Goal: Information Seeking & Learning: Learn about a topic

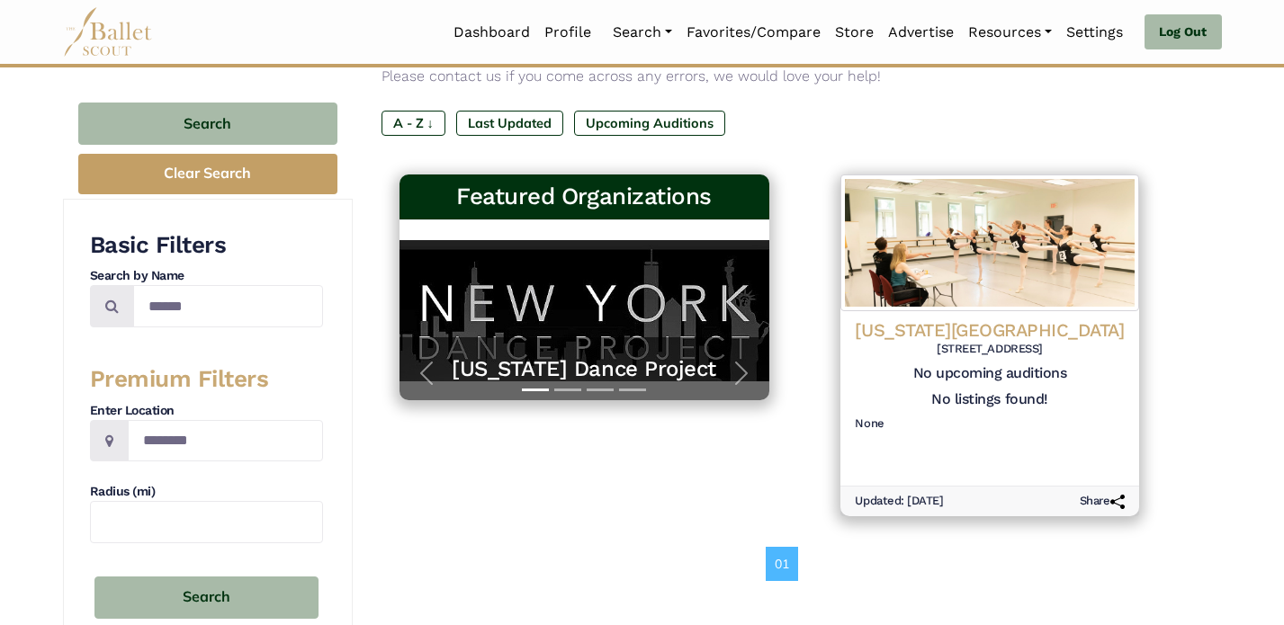
scroll to position [135, 0]
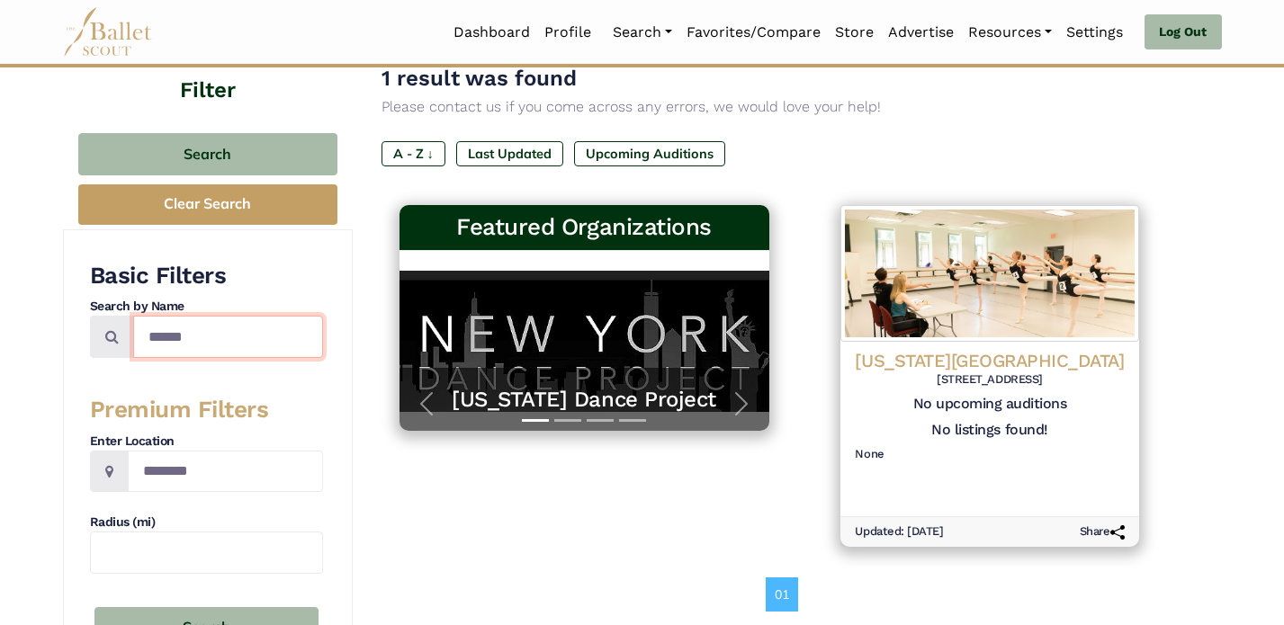
click at [267, 327] on input "******" at bounding box center [228, 337] width 190 height 42
type input "**********"
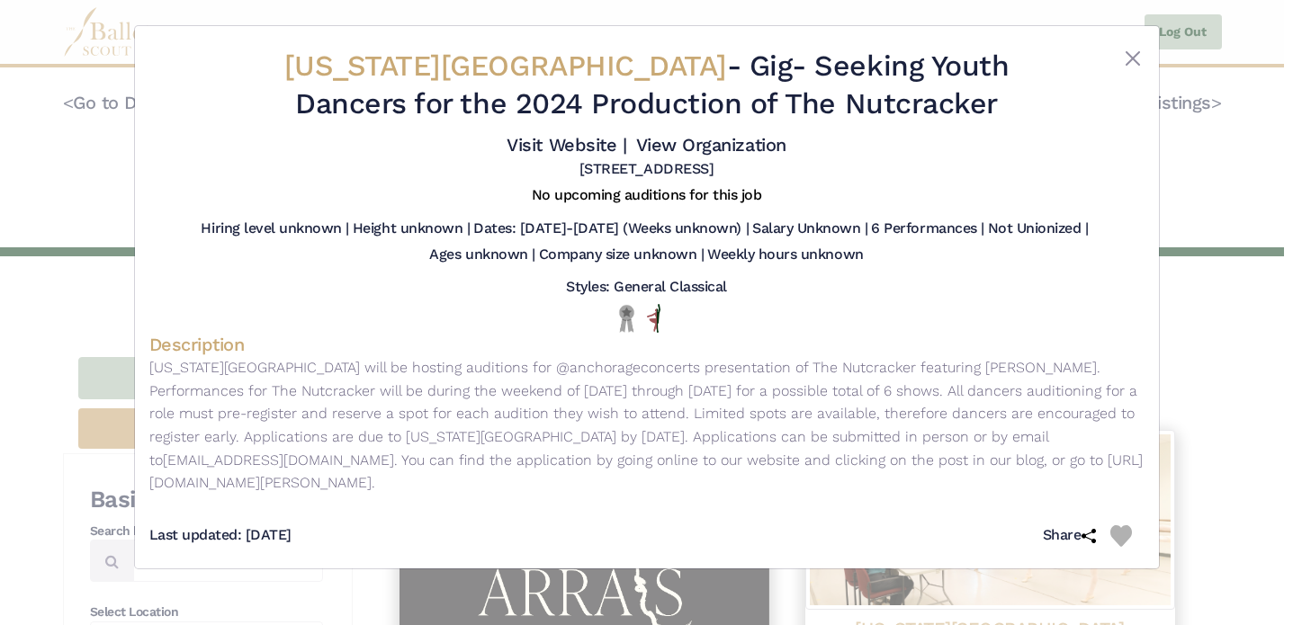
click at [1129, 48] on button "Close" at bounding box center [1133, 59] width 22 height 22
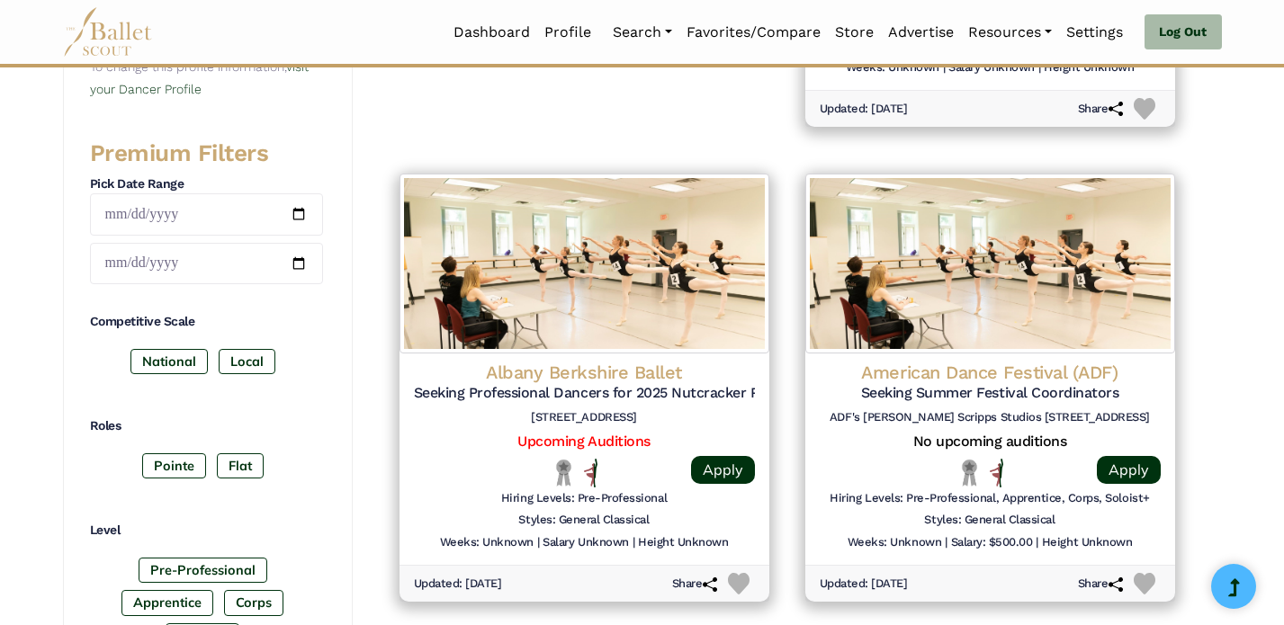
scroll to position [739, 0]
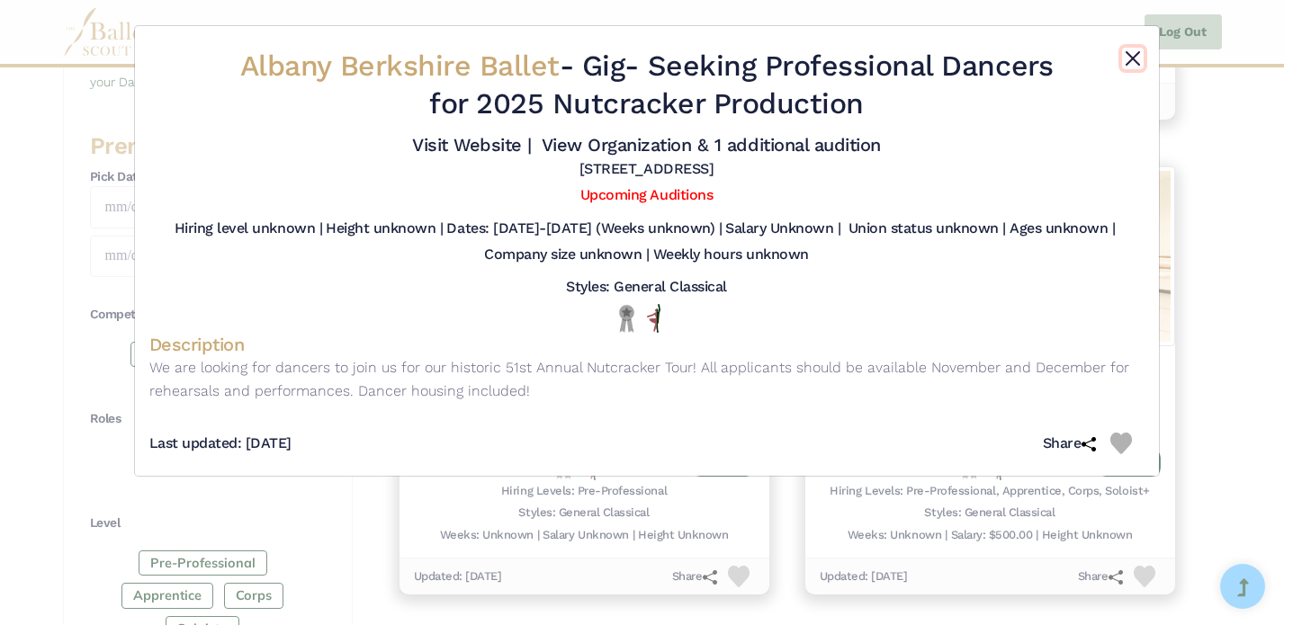
click at [1135, 59] on button "Close" at bounding box center [1133, 59] width 22 height 22
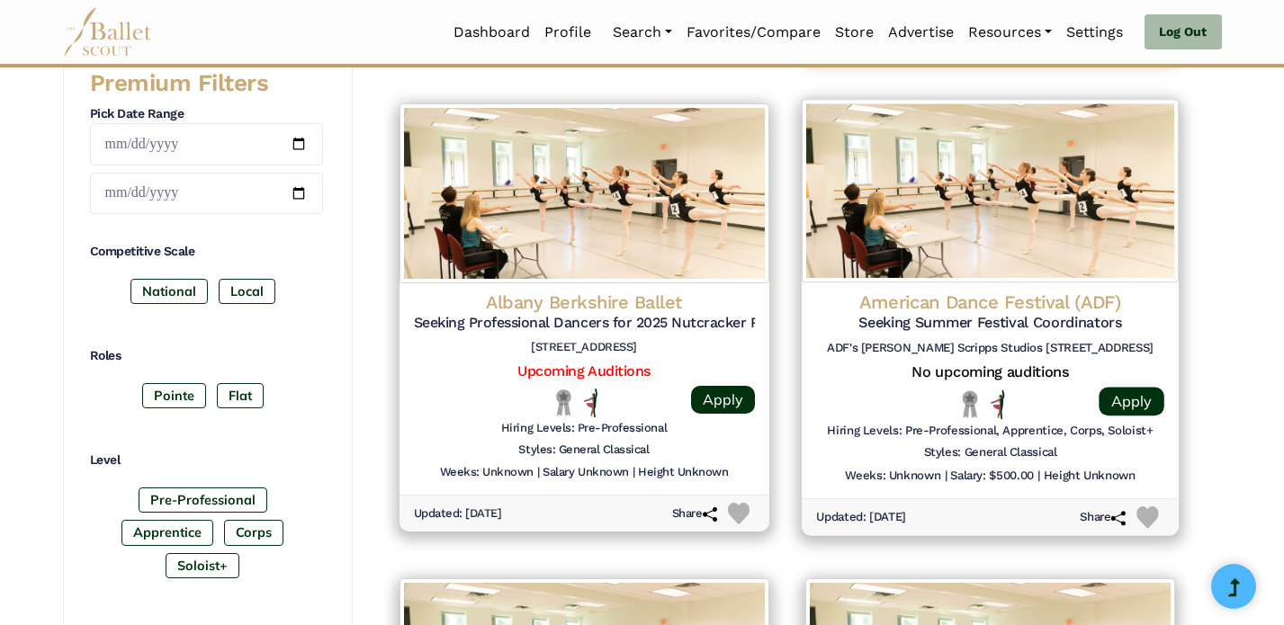
scroll to position [803, 0]
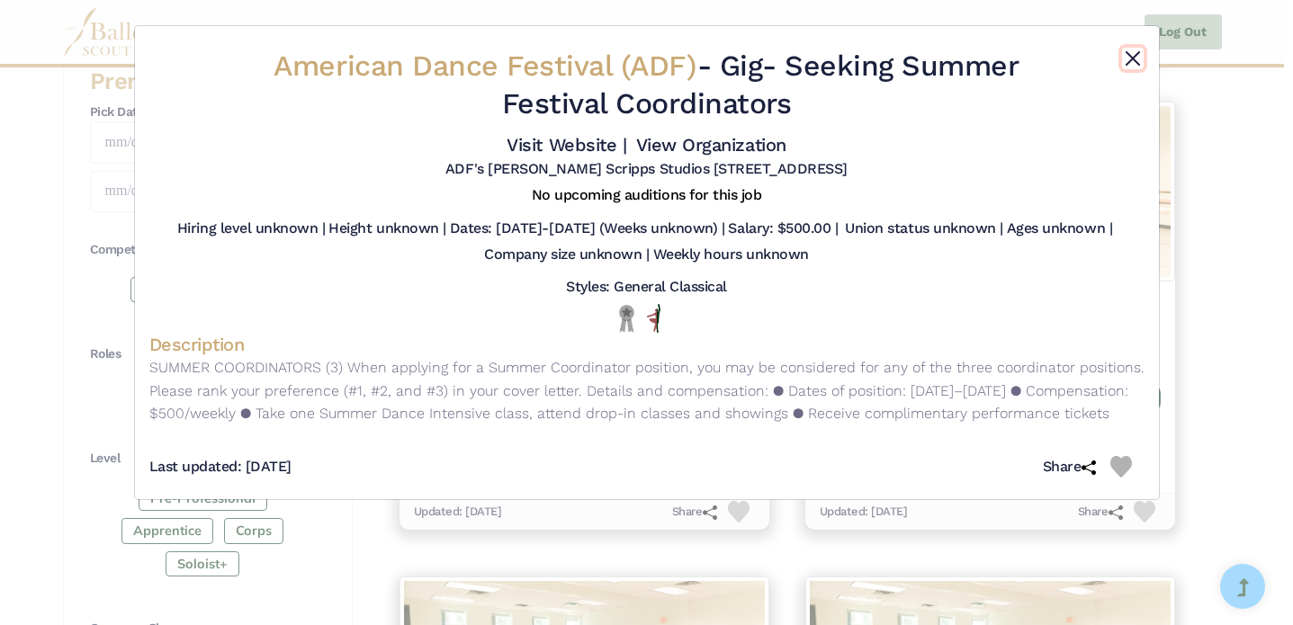
click at [1128, 58] on button "Close" at bounding box center [1133, 59] width 22 height 22
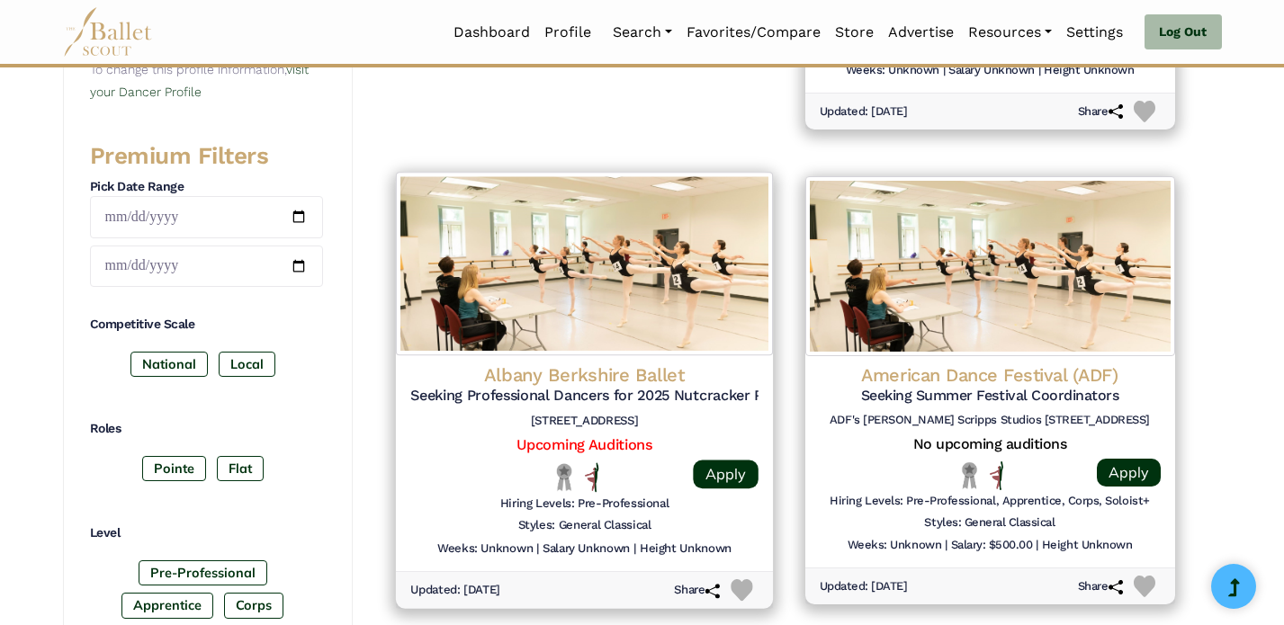
scroll to position [737, 0]
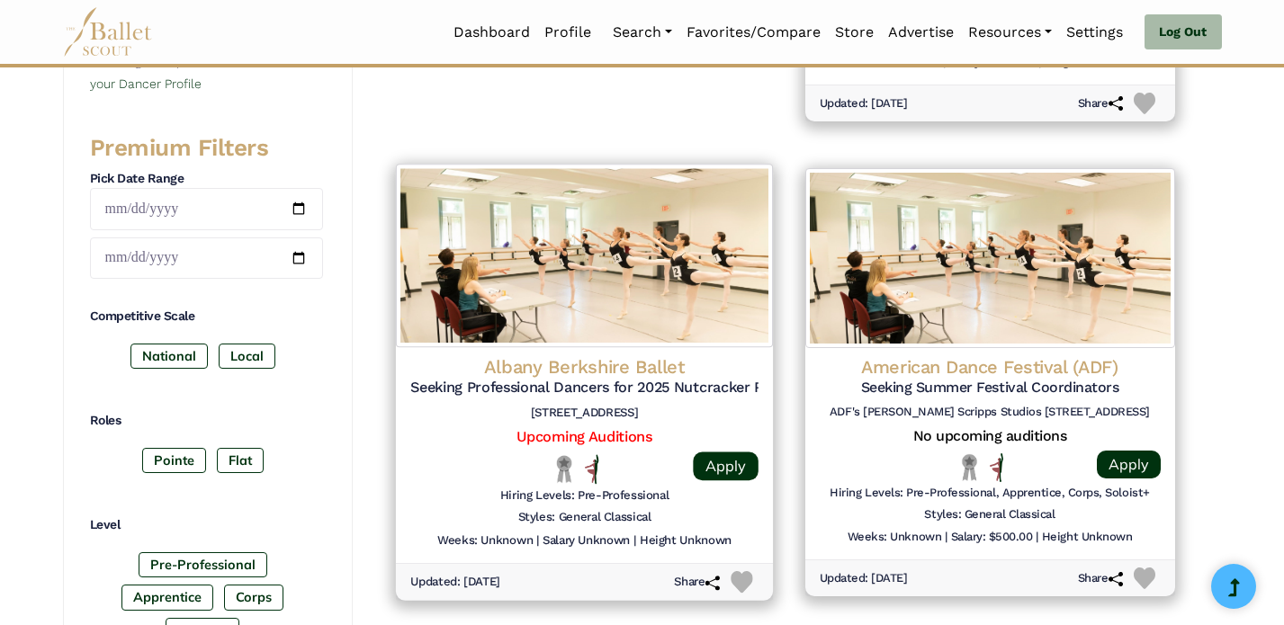
click at [556, 353] on div "Albany Berkshire Ballet Seeking Professional Dancers for 2025 Nutcracker Produc…" at bounding box center [583, 455] width 377 height 216
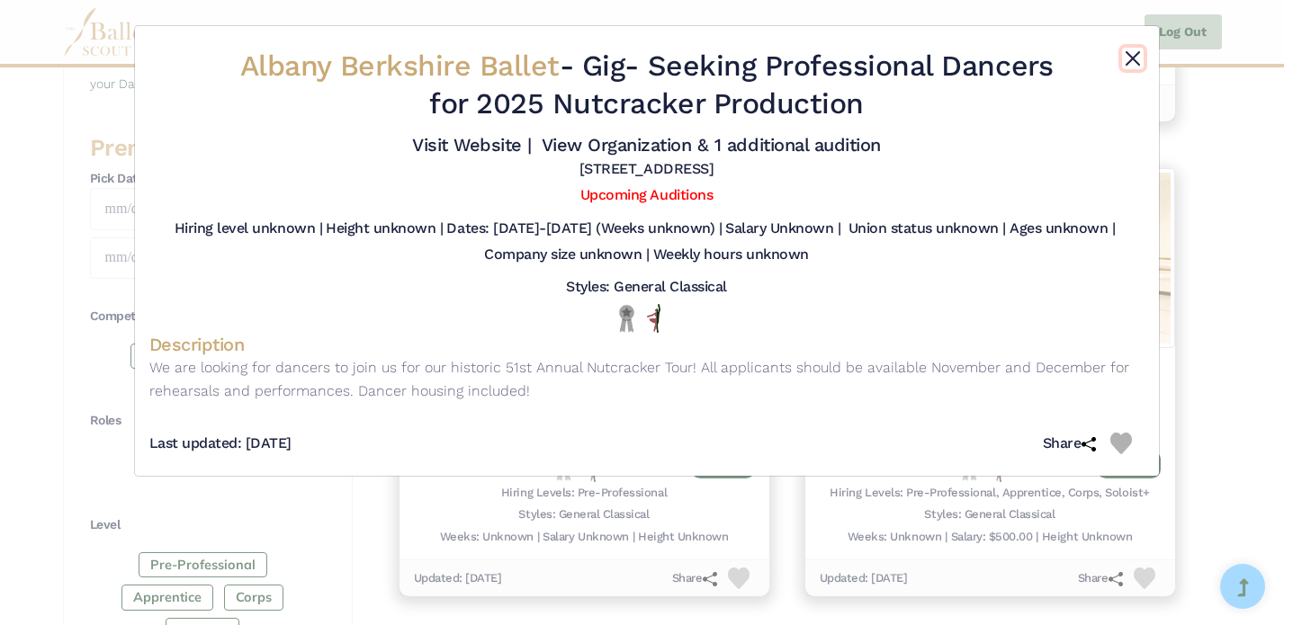
click at [1135, 56] on button "Close" at bounding box center [1133, 59] width 22 height 22
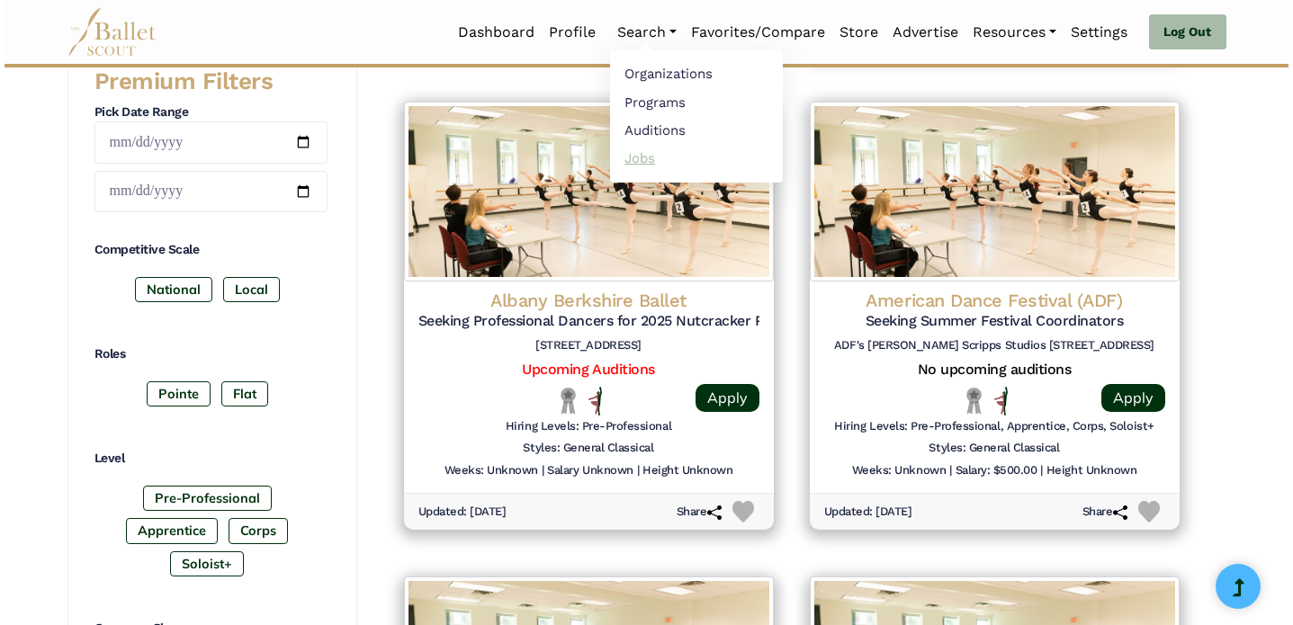
scroll to position [812, 0]
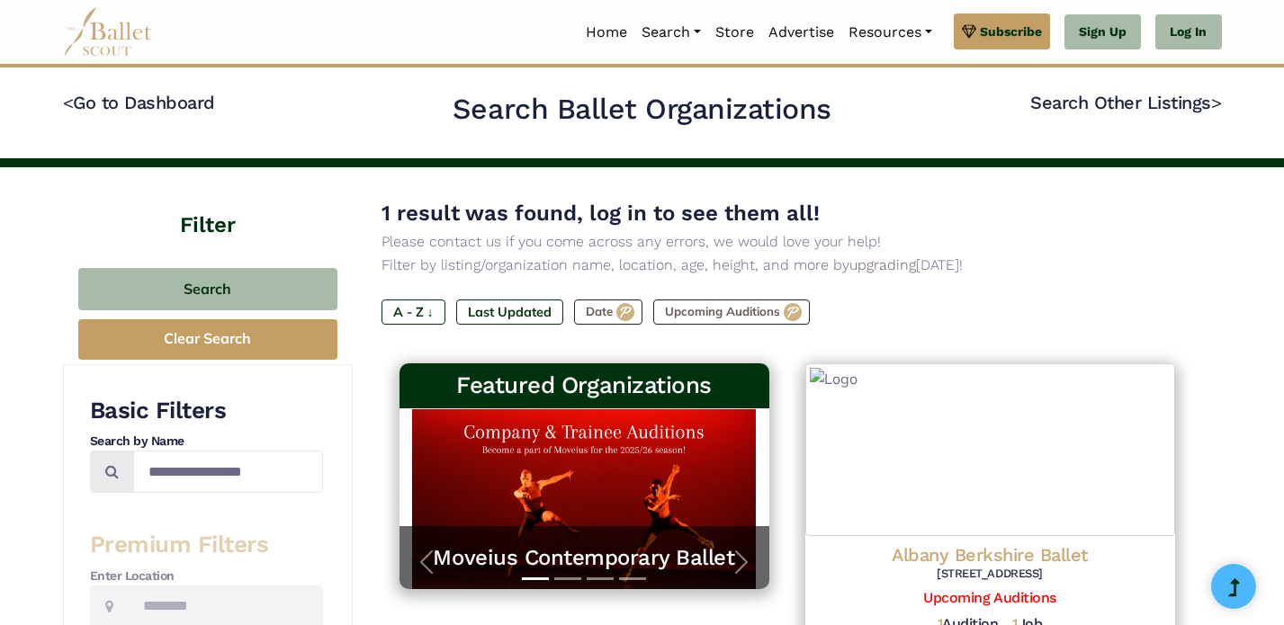
scroll to position [282, 0]
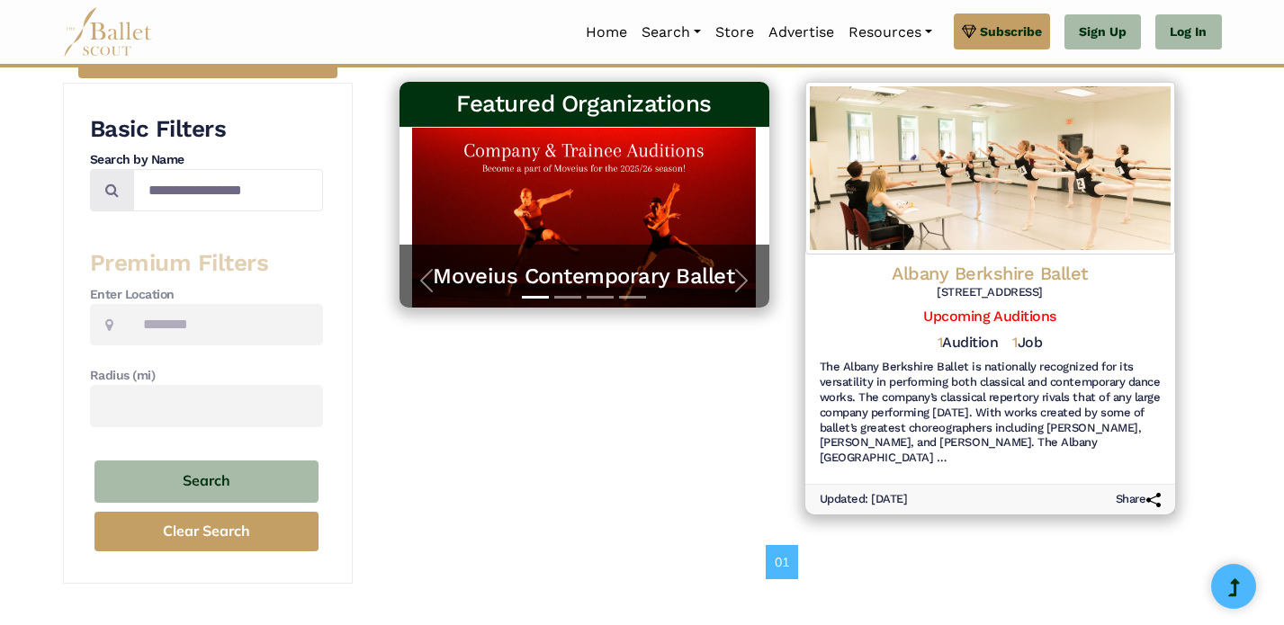
click at [740, 376] on div "Featured Organizations Moveius Contemporary Ballet Moveius Contemporary Ballet …" at bounding box center [584, 298] width 406 height 451
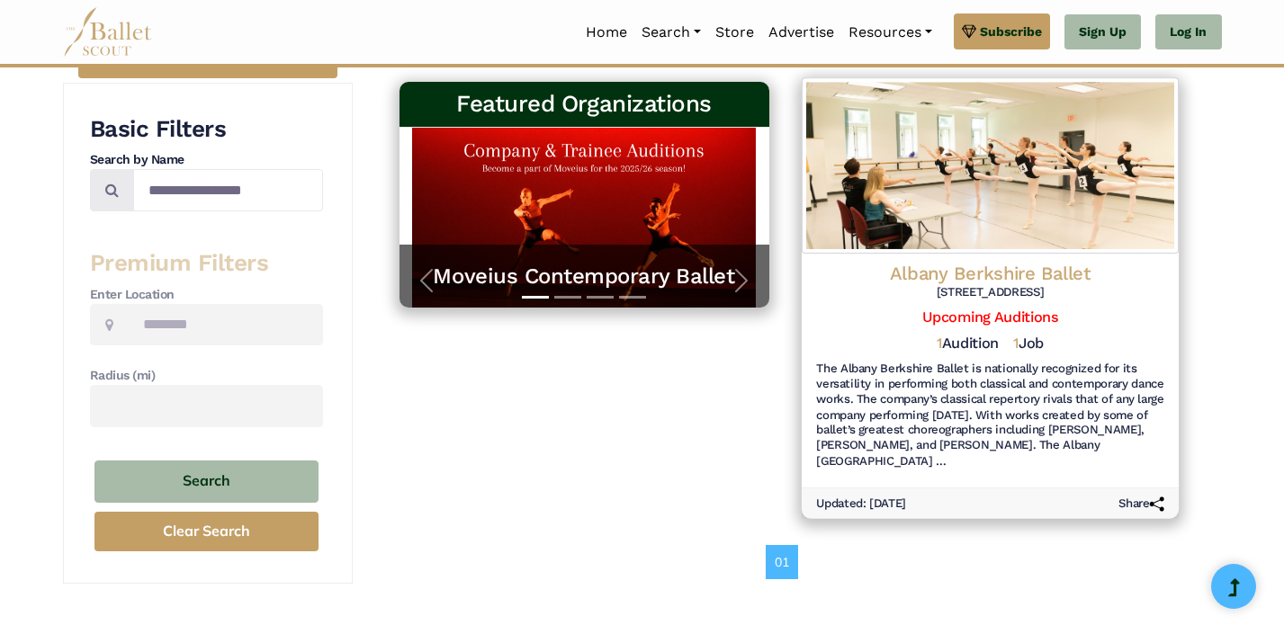
click at [920, 268] on h4 "Albany Berkshire Ballet" at bounding box center [990, 274] width 348 height 24
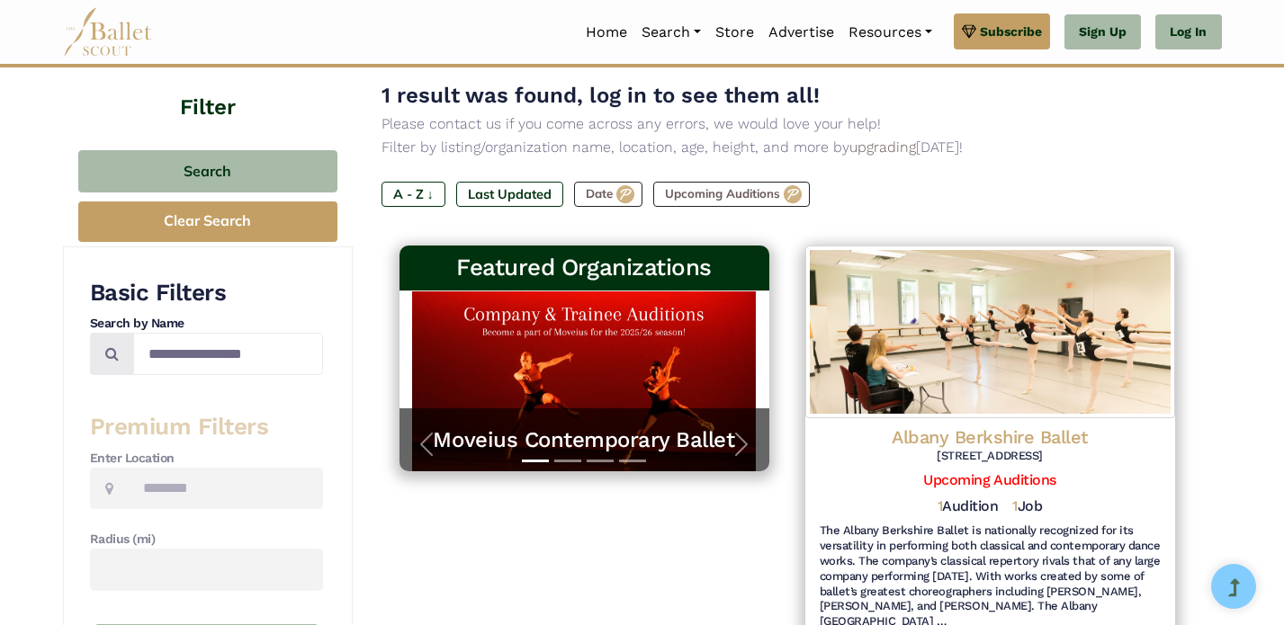
scroll to position [90, 0]
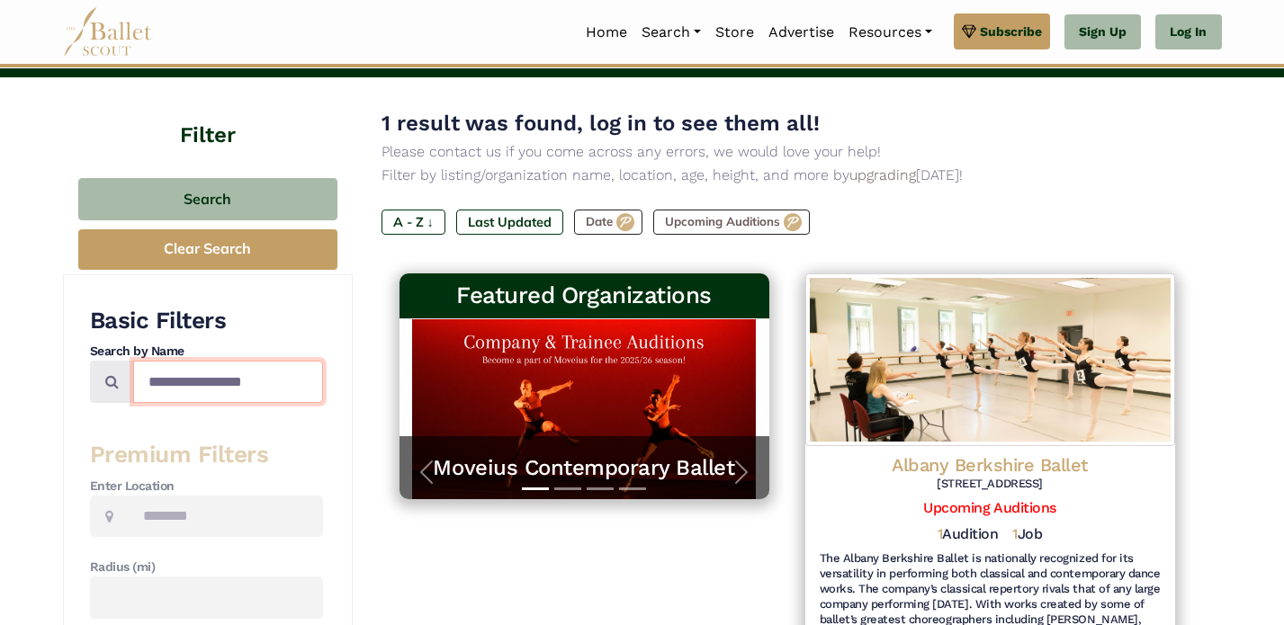
click at [302, 383] on input "**********" at bounding box center [228, 382] width 190 height 42
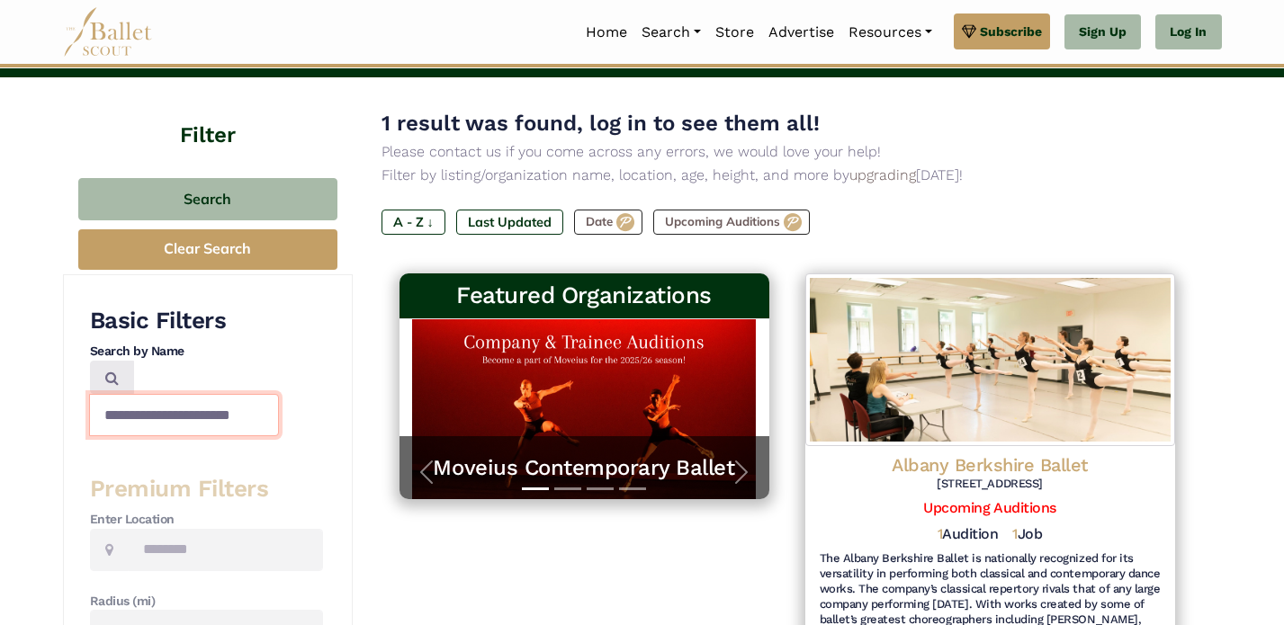
scroll to position [0, 6]
type input "**********"
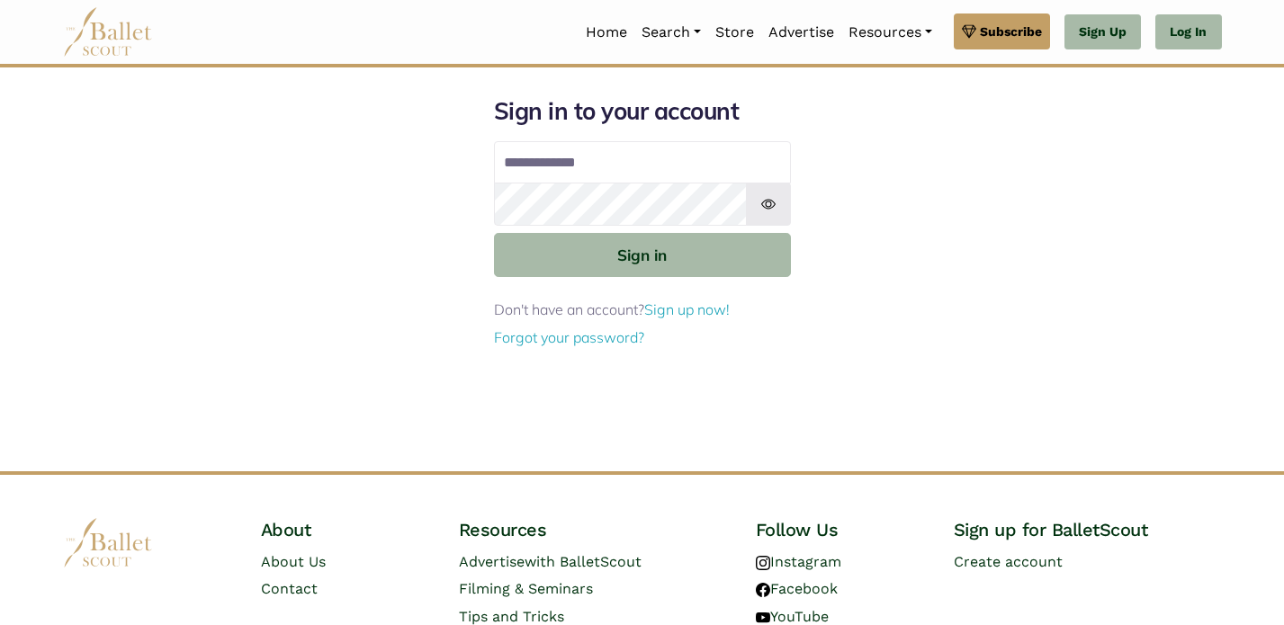
click at [570, 165] on input "Email address" at bounding box center [642, 162] width 297 height 43
type input "**********"
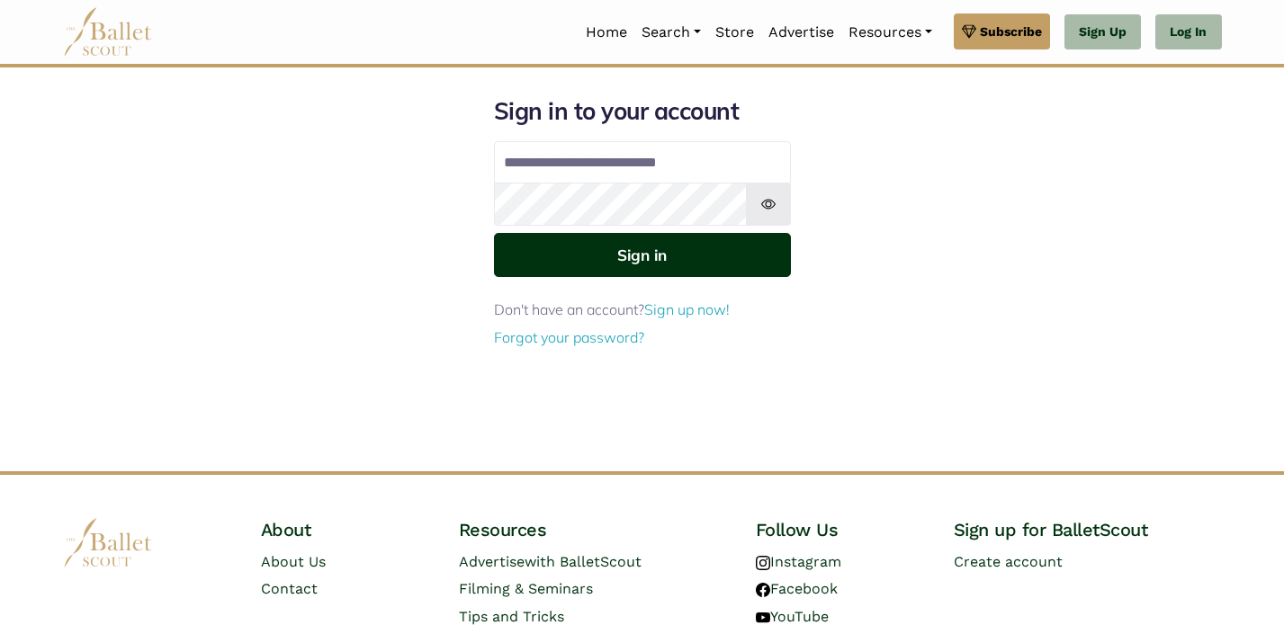
click at [659, 258] on button "Sign in" at bounding box center [642, 255] width 297 height 44
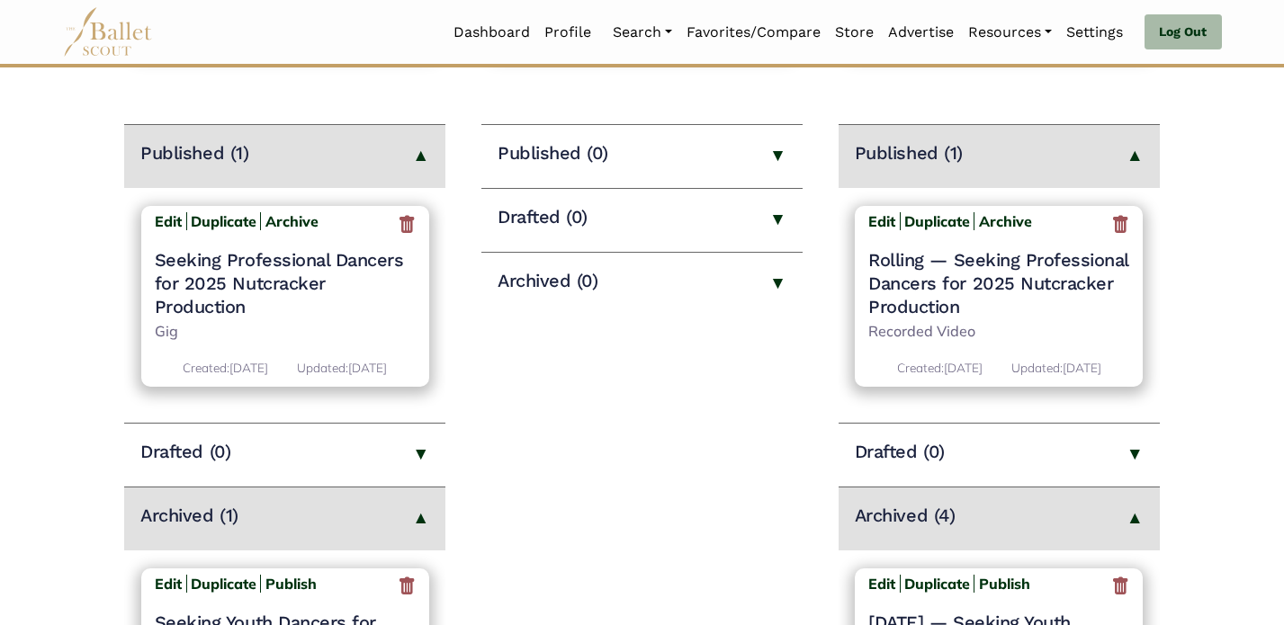
scroll to position [236, 0]
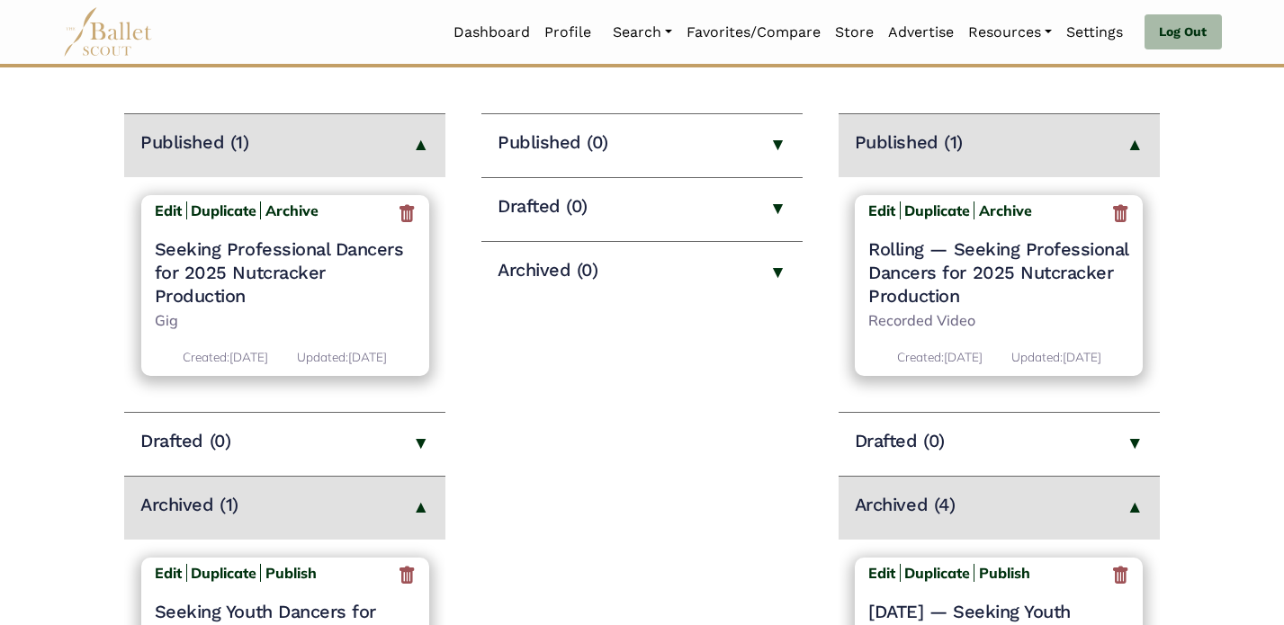
click at [189, 329] on p "Gig" at bounding box center [285, 321] width 261 height 23
click at [185, 286] on h4 "Seeking Professional Dancers for 2025 Nutcracker Production" at bounding box center [285, 273] width 261 height 70
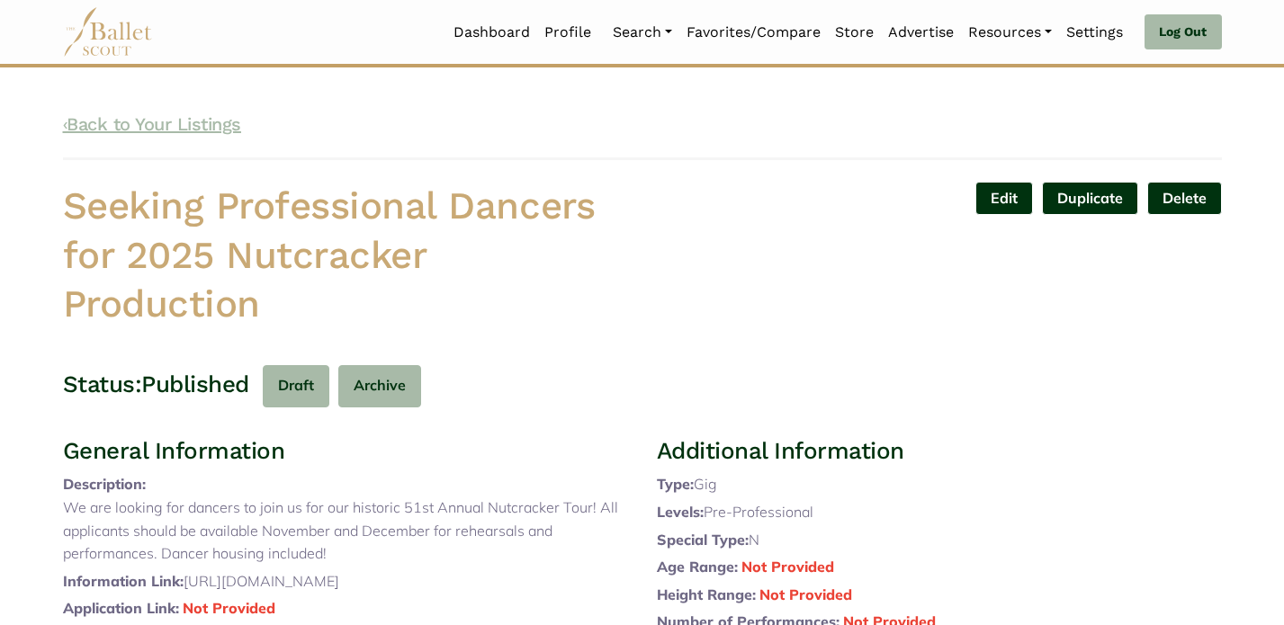
click at [152, 117] on link "‹ Back to Your Listings" at bounding box center [152, 124] width 178 height 22
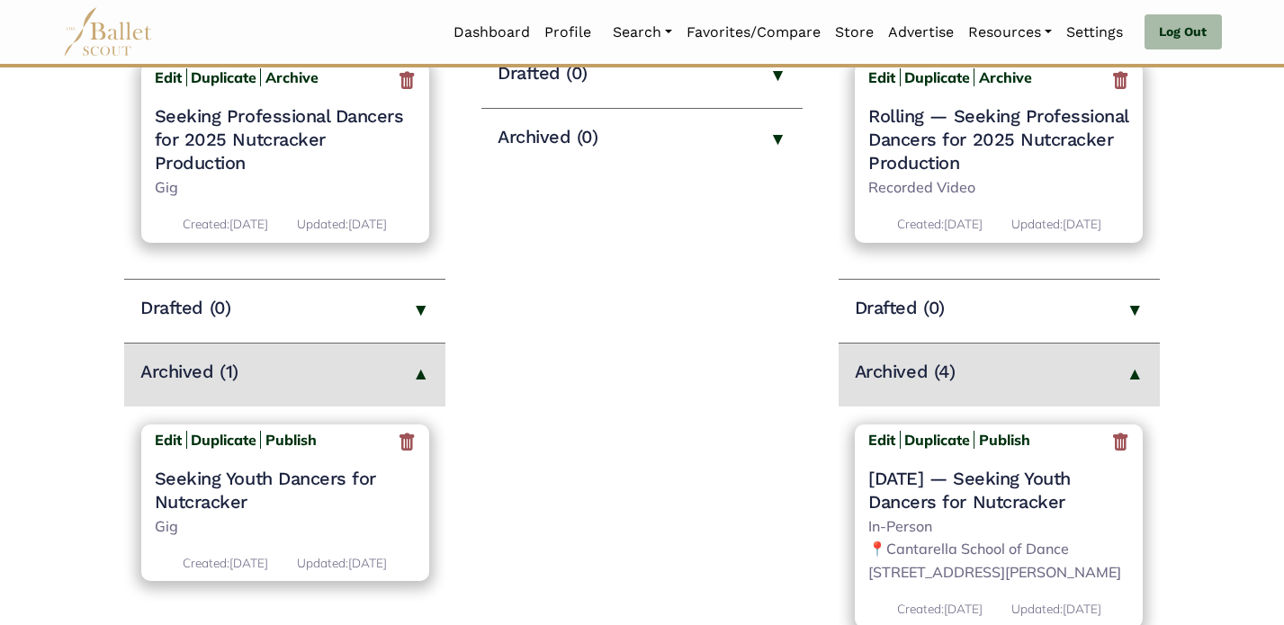
scroll to position [393, 0]
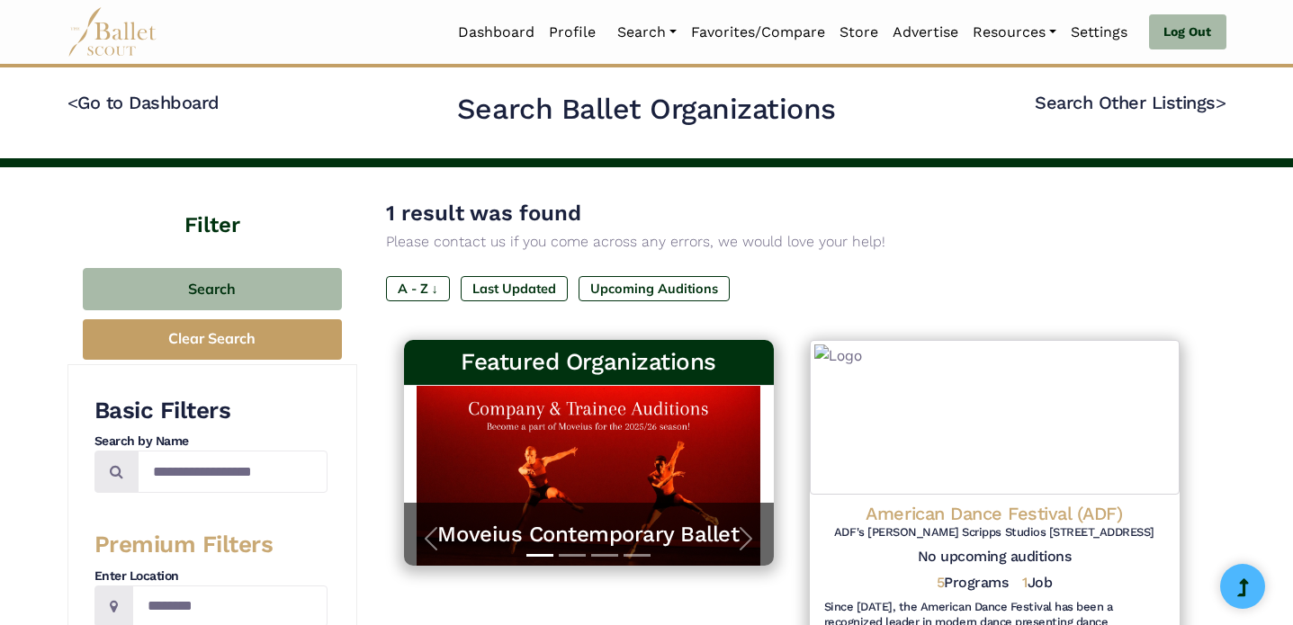
type input "**********"
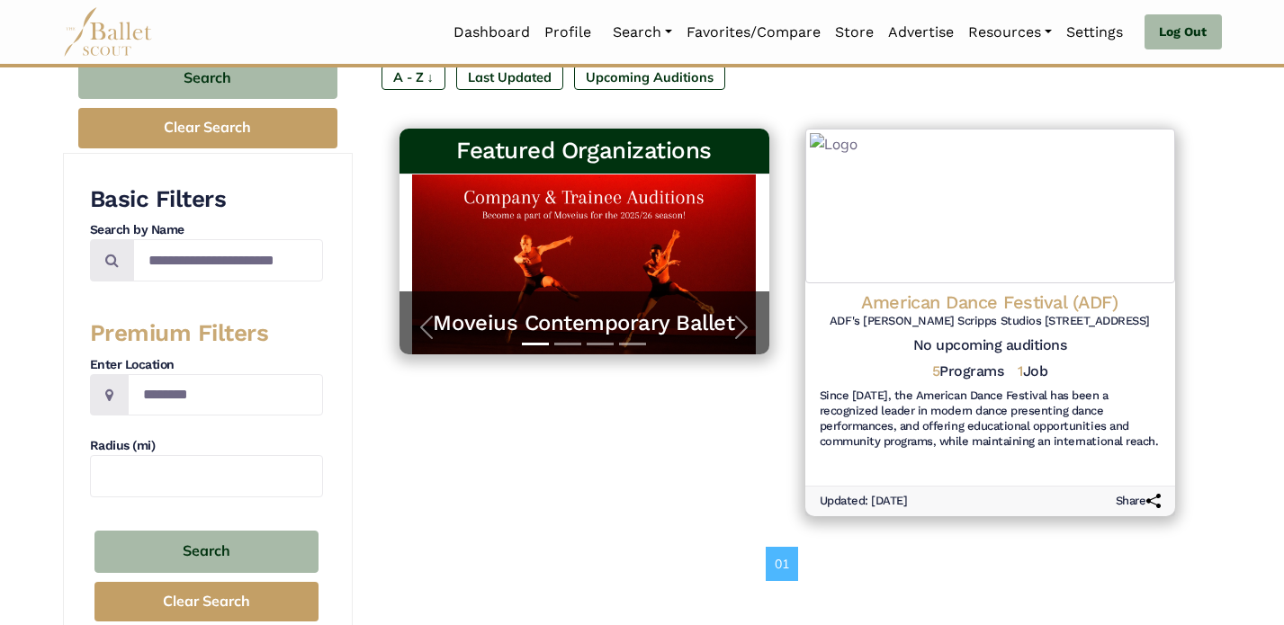
scroll to position [213, 0]
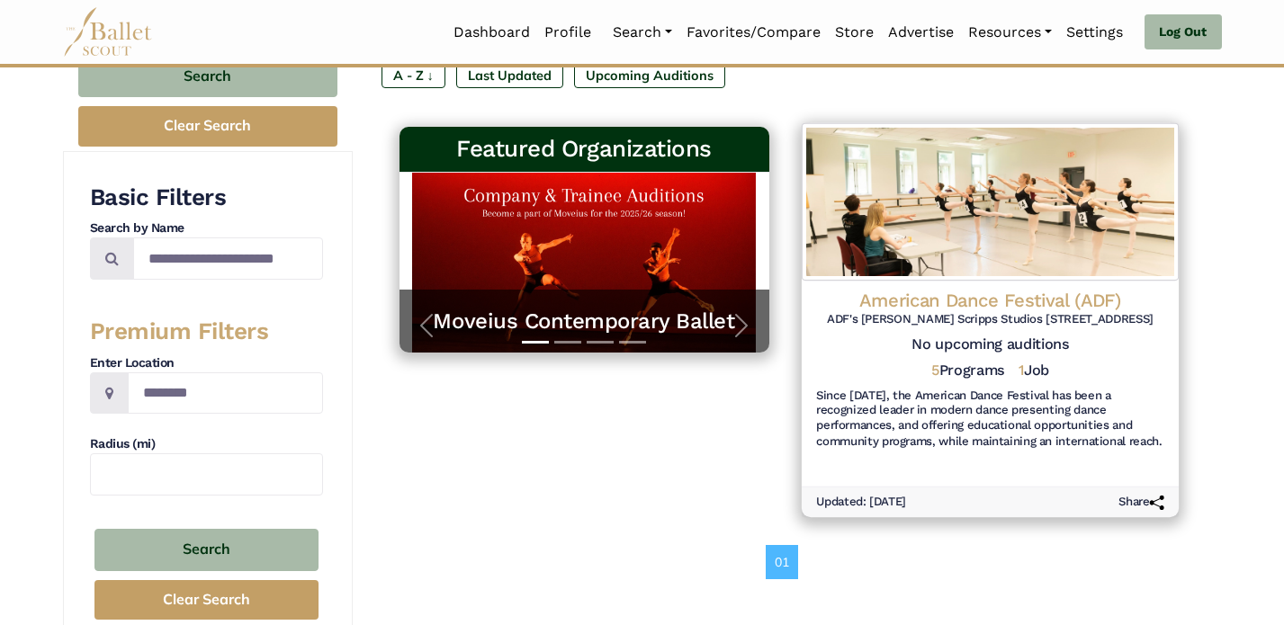
click at [980, 301] on h4 "American Dance Festival (ADF)" at bounding box center [990, 301] width 348 height 24
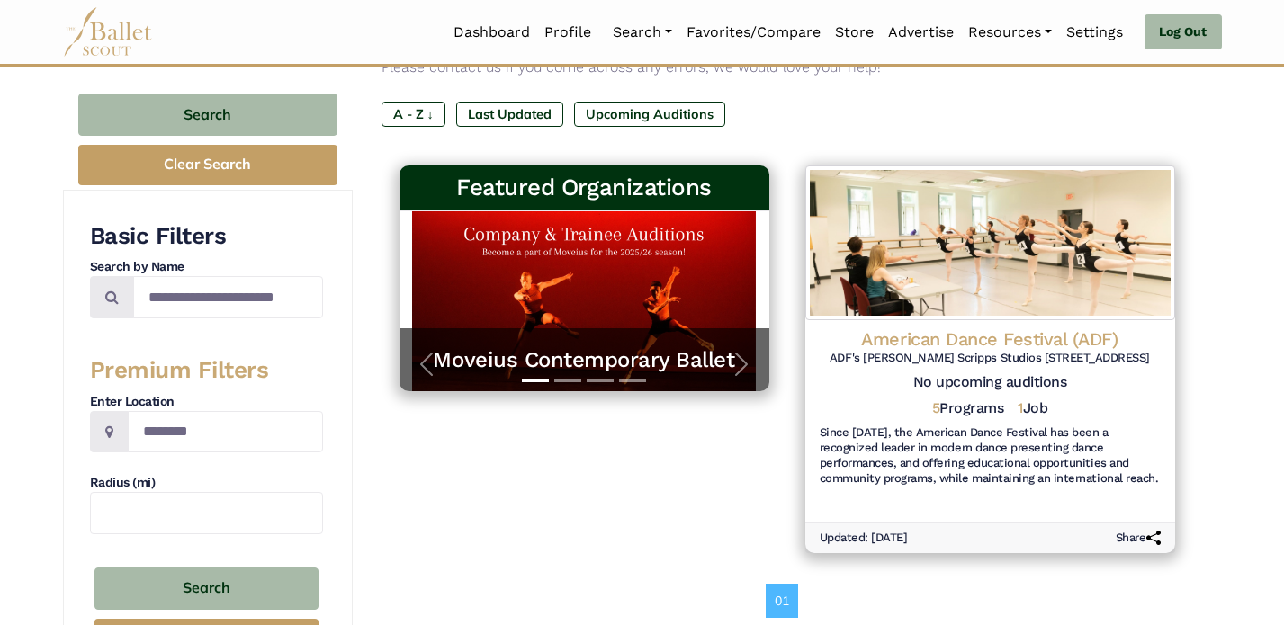
scroll to position [212, 0]
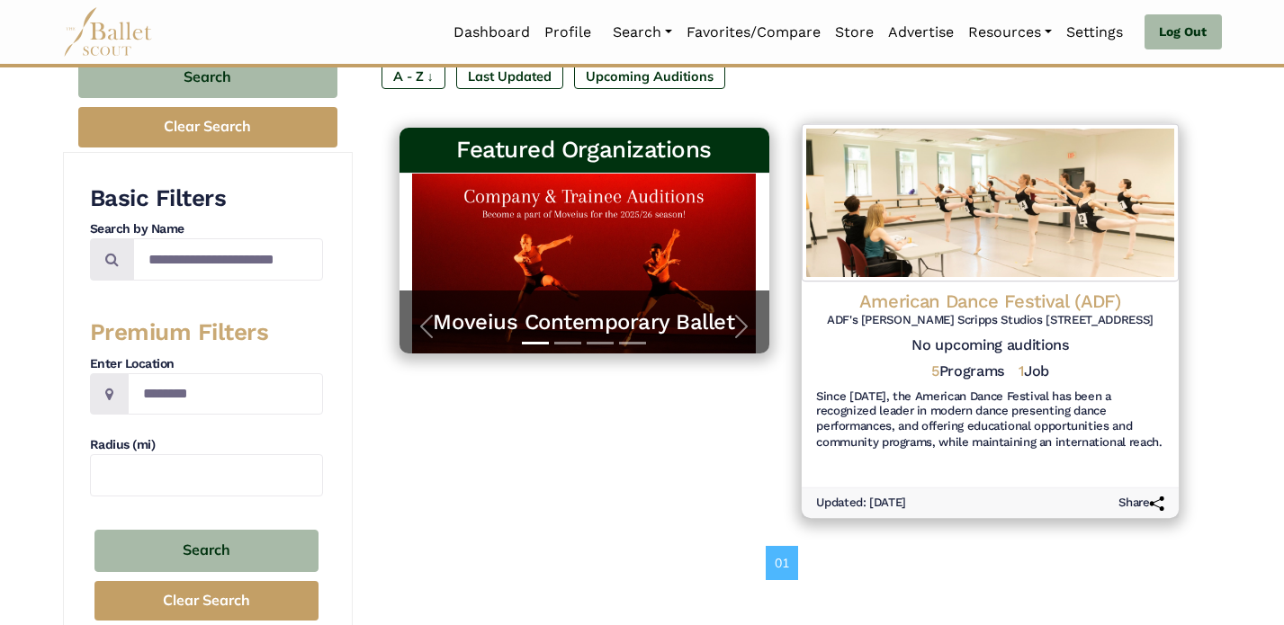
click at [912, 301] on h4 "American Dance Festival (ADF)" at bounding box center [990, 302] width 348 height 24
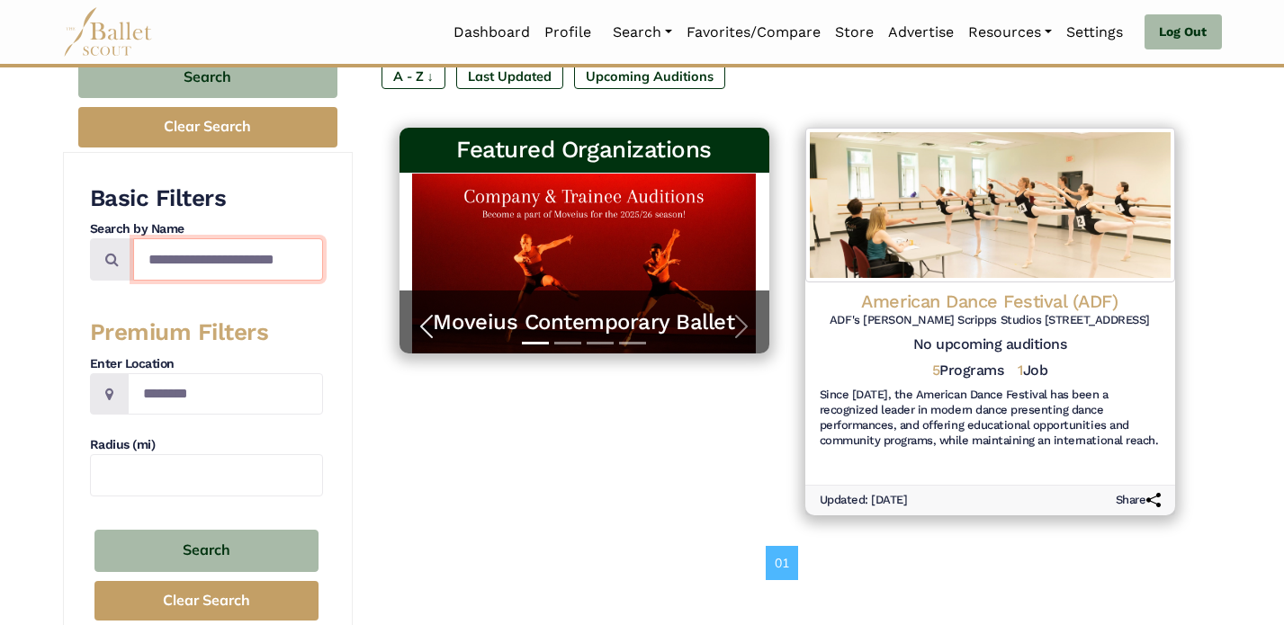
scroll to position [0, 6]
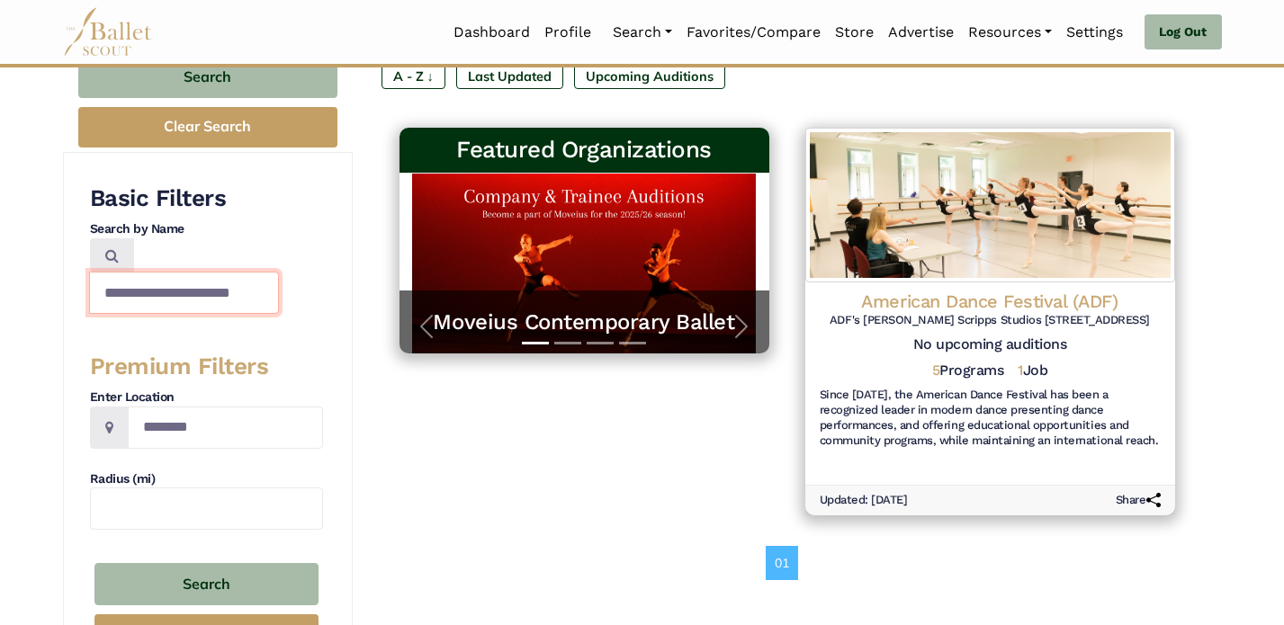
drag, startPoint x: 148, startPoint y: 261, endPoint x: 447, endPoint y: 299, distance: 301.1
click at [448, 301] on div "**********" at bounding box center [642, 321] width 1159 height 732
type input "*********"
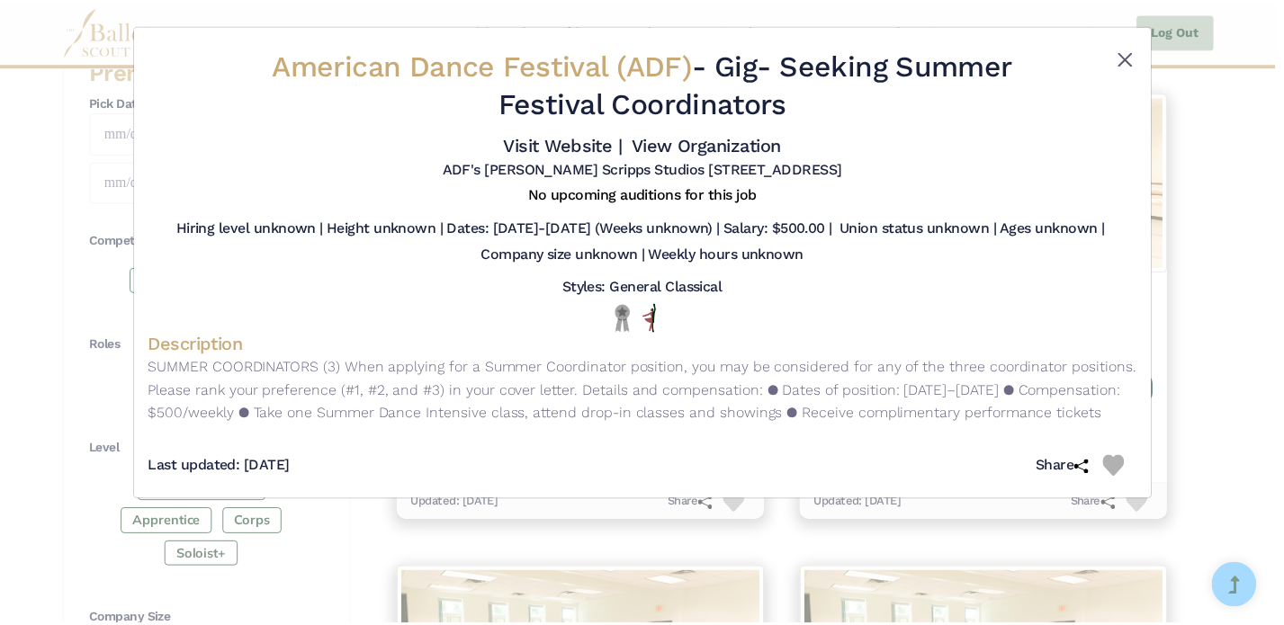
scroll to position [812, 0]
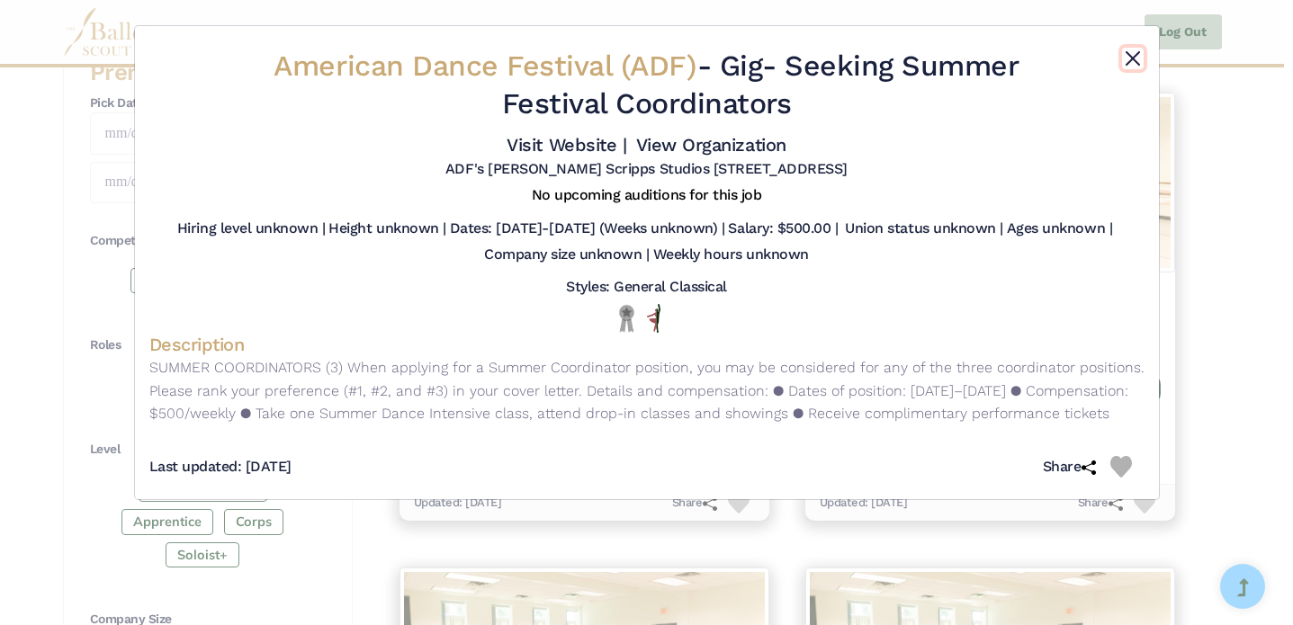
click at [1141, 57] on button "Close" at bounding box center [1133, 59] width 22 height 22
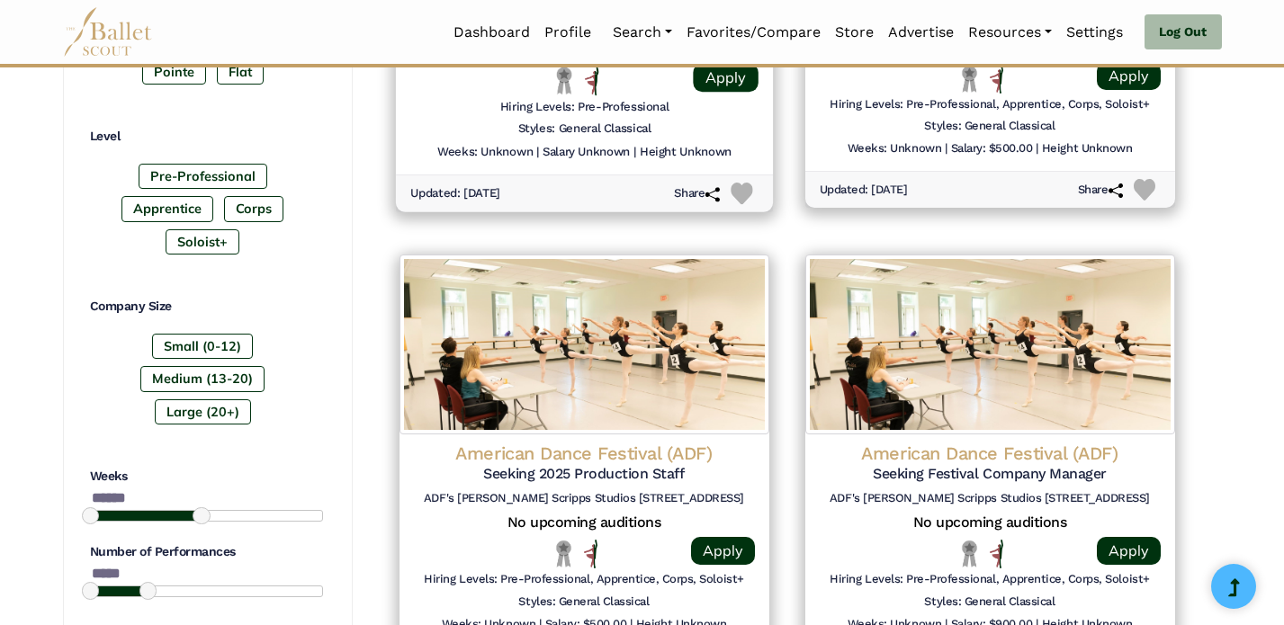
scroll to position [1220, 0]
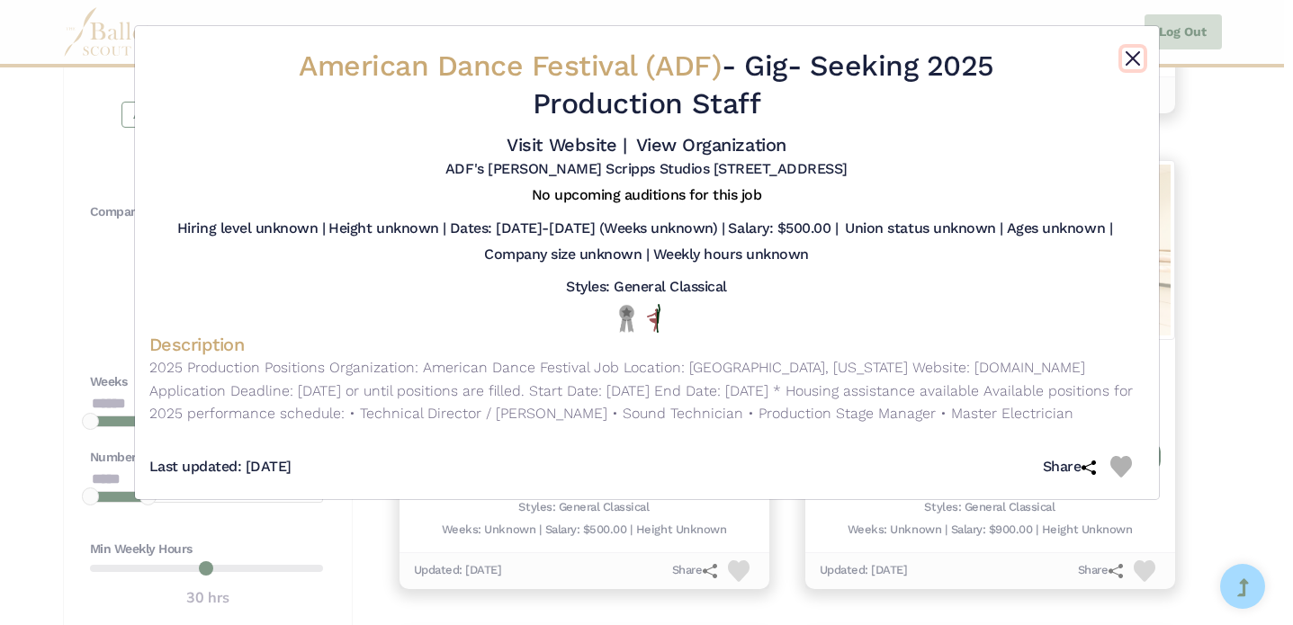
click at [1138, 51] on button "Close" at bounding box center [1133, 59] width 22 height 22
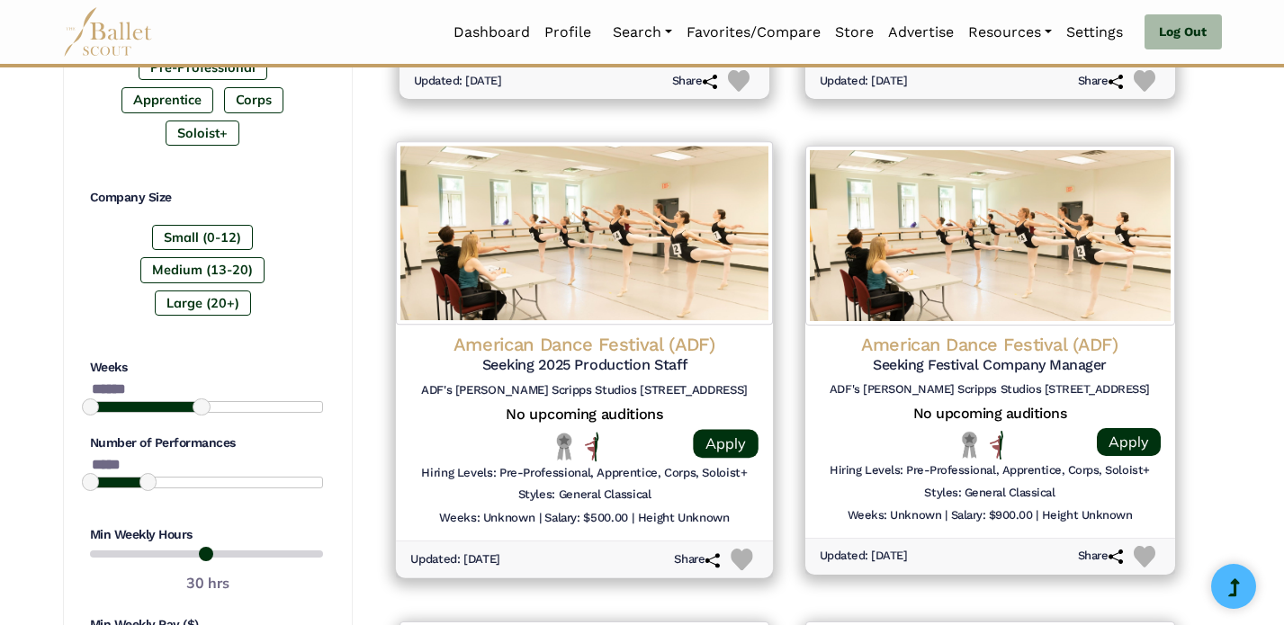
scroll to position [1244, 0]
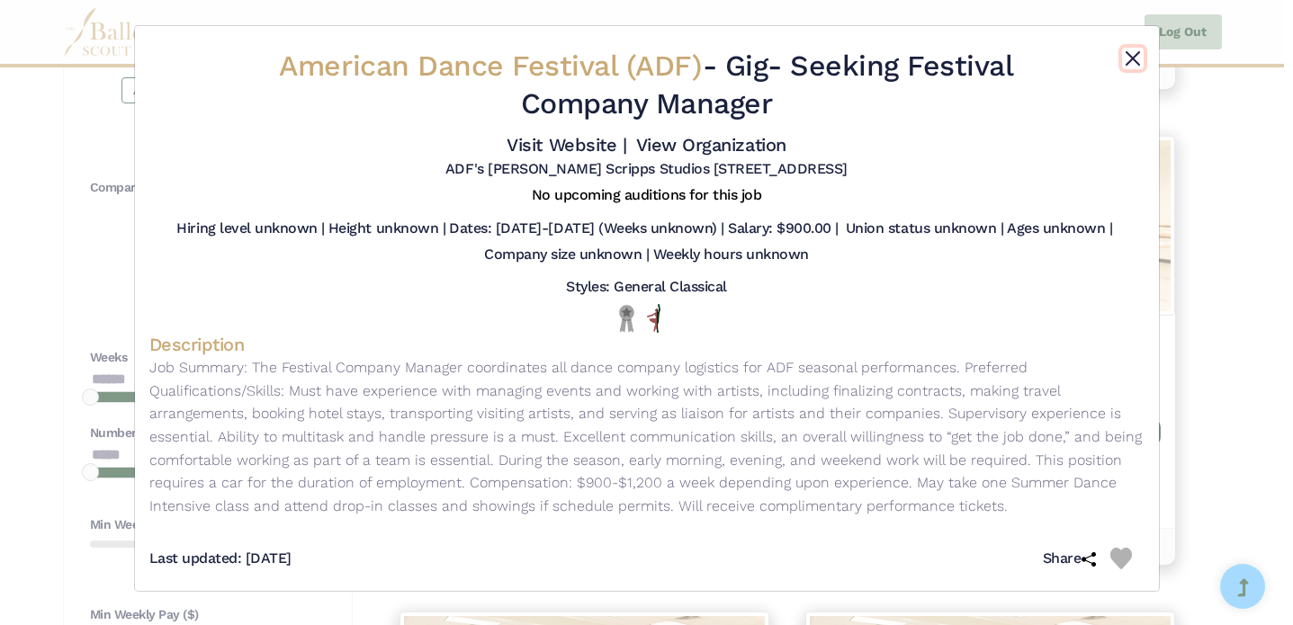
click at [1135, 58] on button "Close" at bounding box center [1133, 59] width 22 height 22
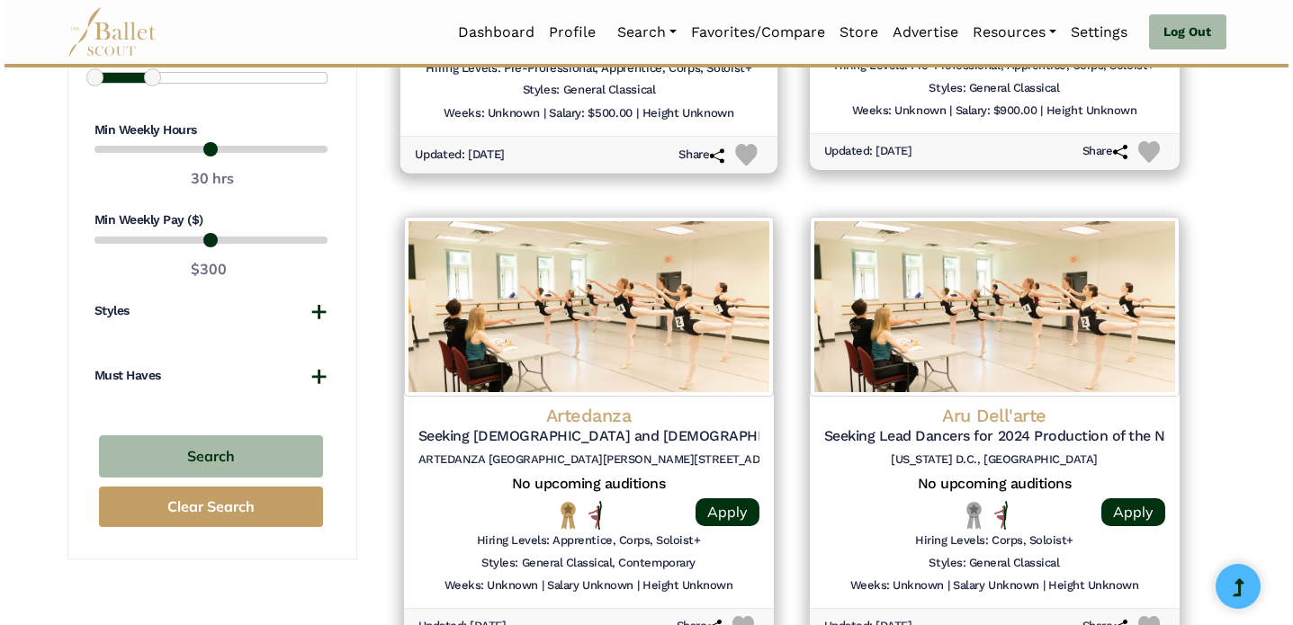
scroll to position [1644, 0]
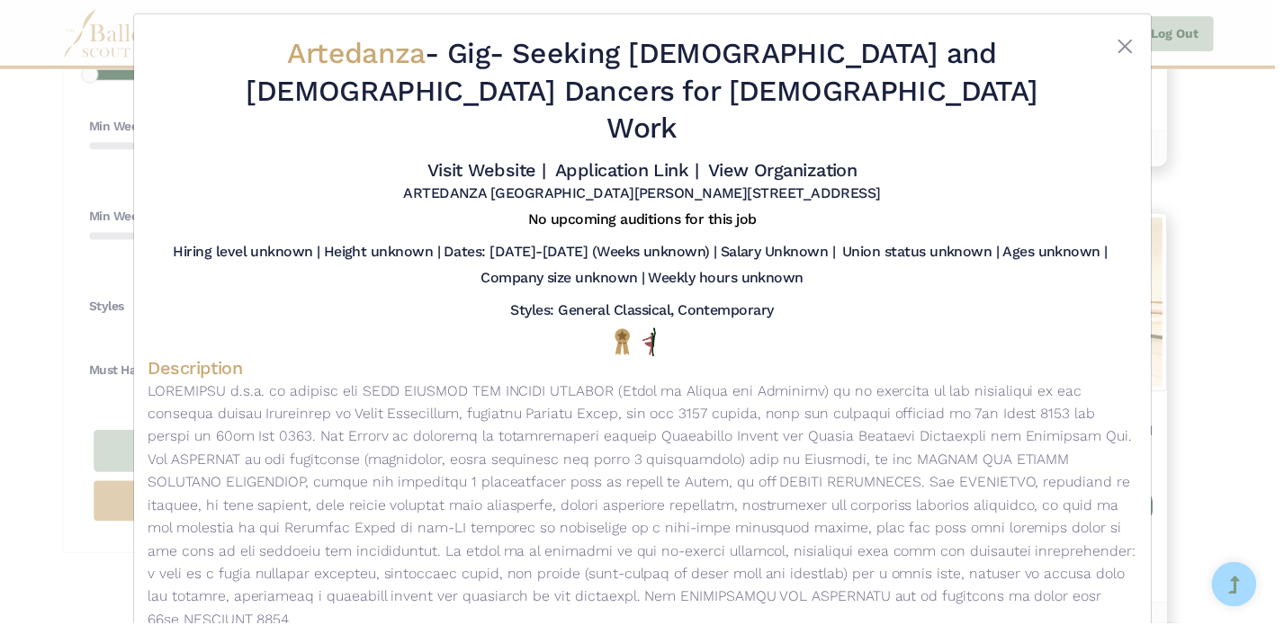
scroll to position [15, 0]
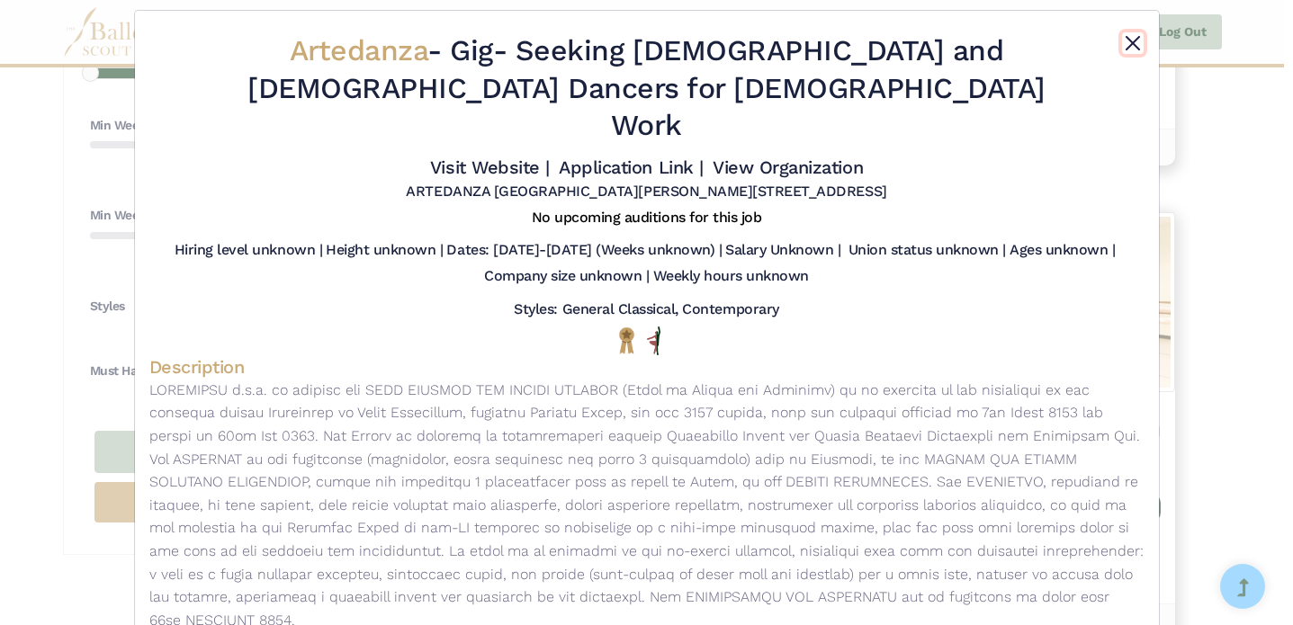
click at [1133, 39] on button "Close" at bounding box center [1133, 43] width 22 height 22
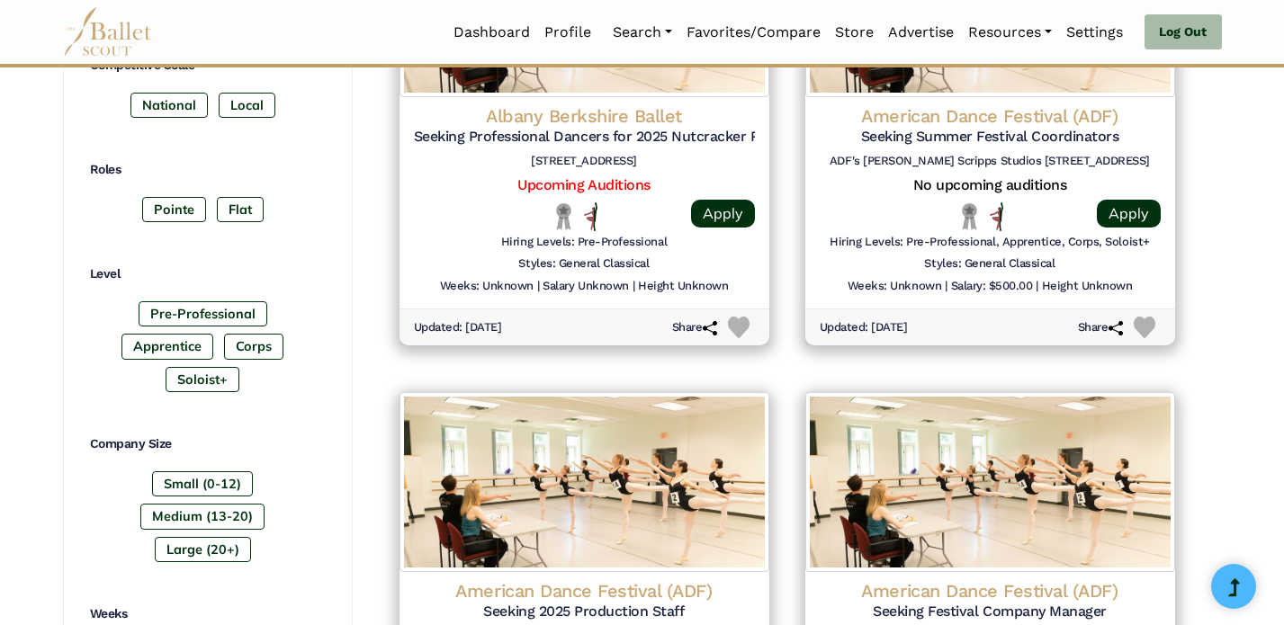
scroll to position [773, 0]
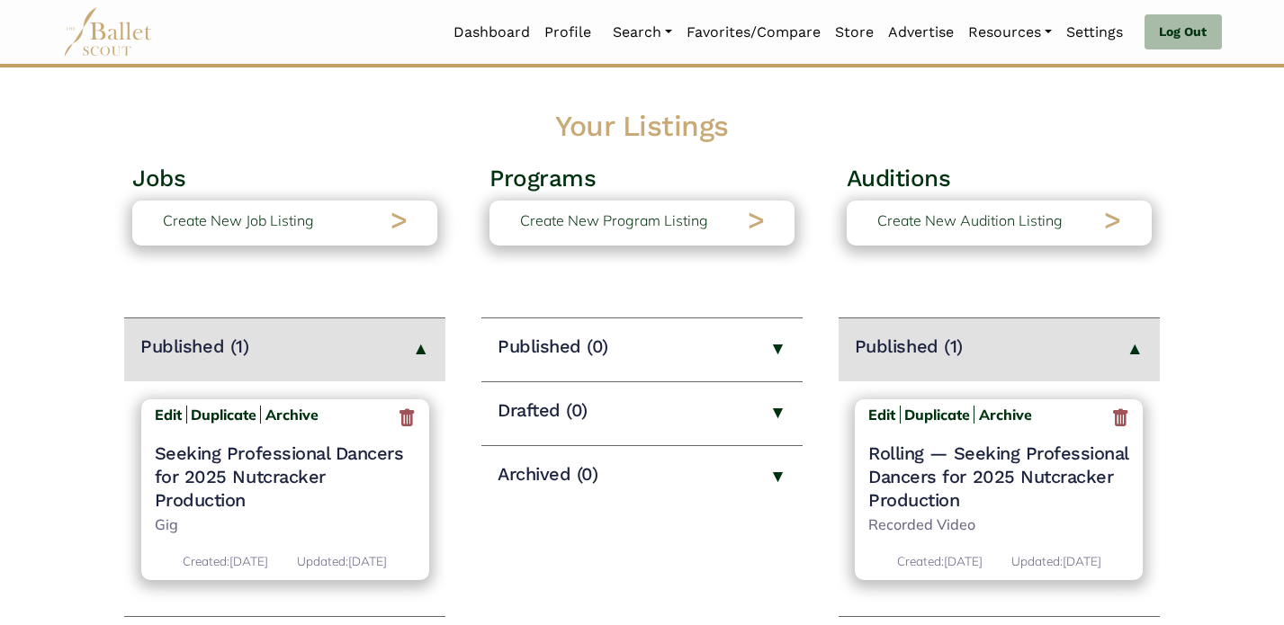
scroll to position [31, 0]
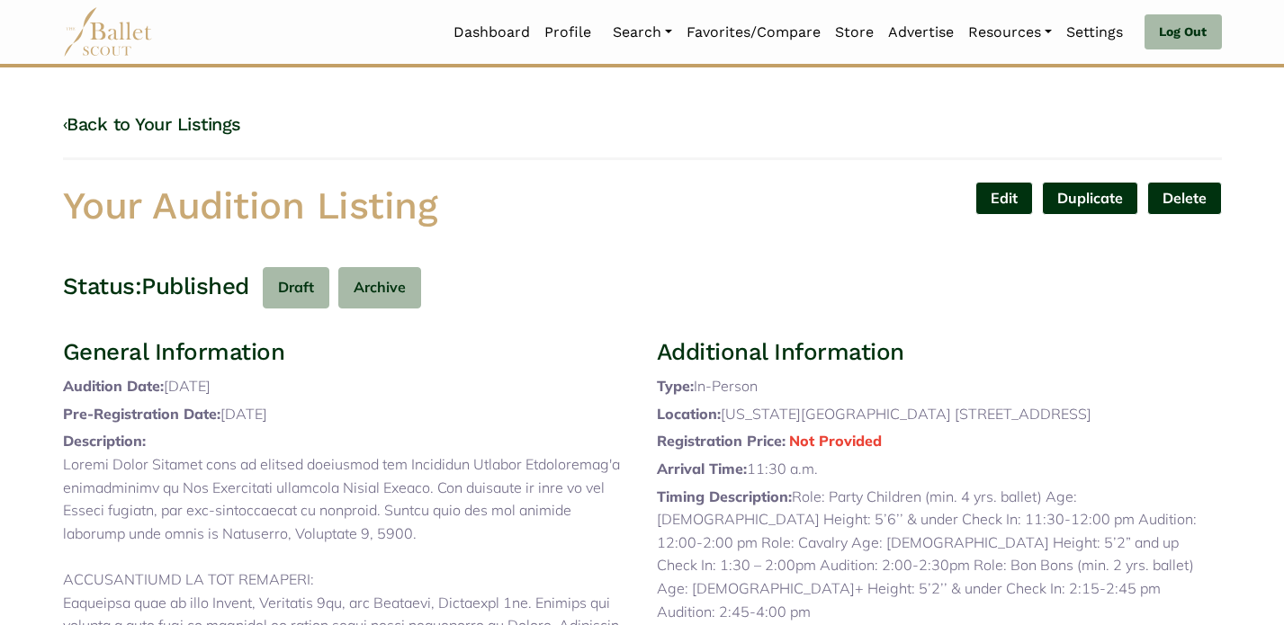
click at [166, 121] on link "‹ Back to Your Listings" at bounding box center [152, 124] width 178 height 22
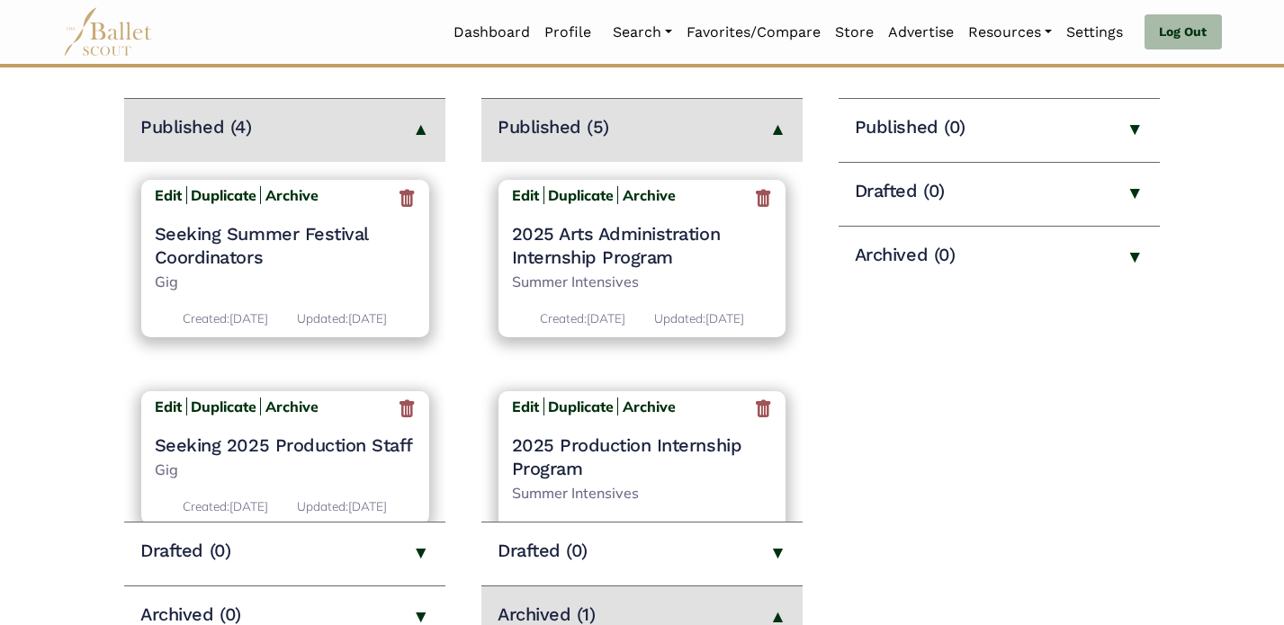
scroll to position [255, 0]
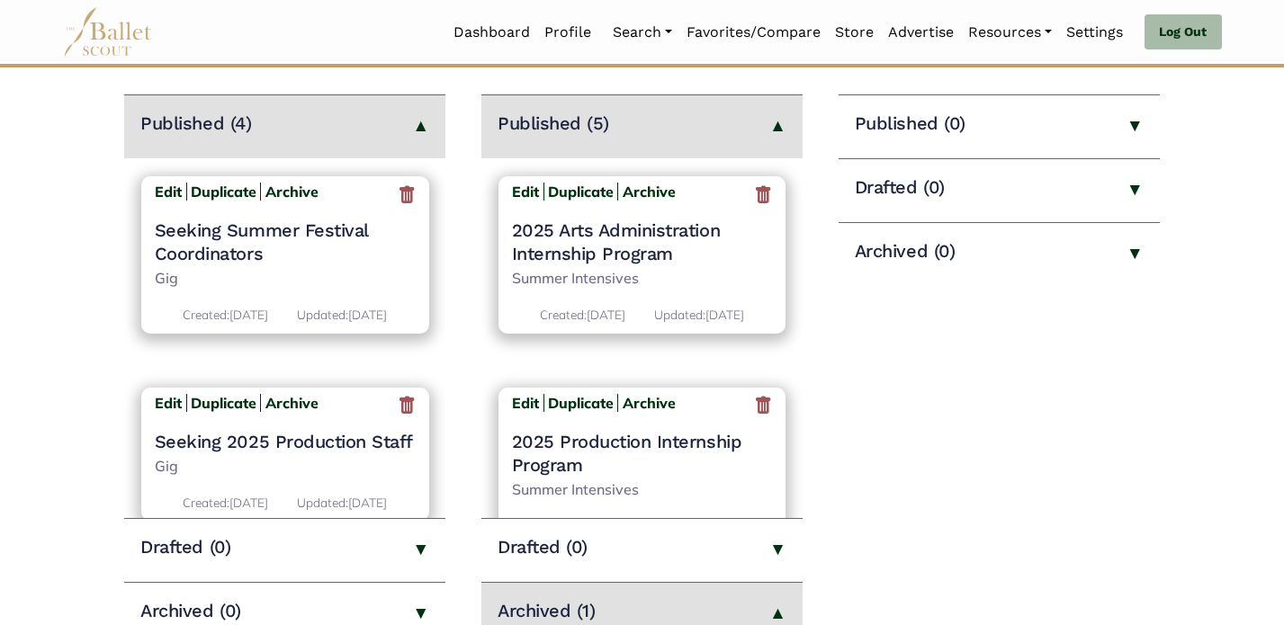
click at [240, 245] on h4 "Seeking Summer Festival Coordinators" at bounding box center [285, 242] width 261 height 47
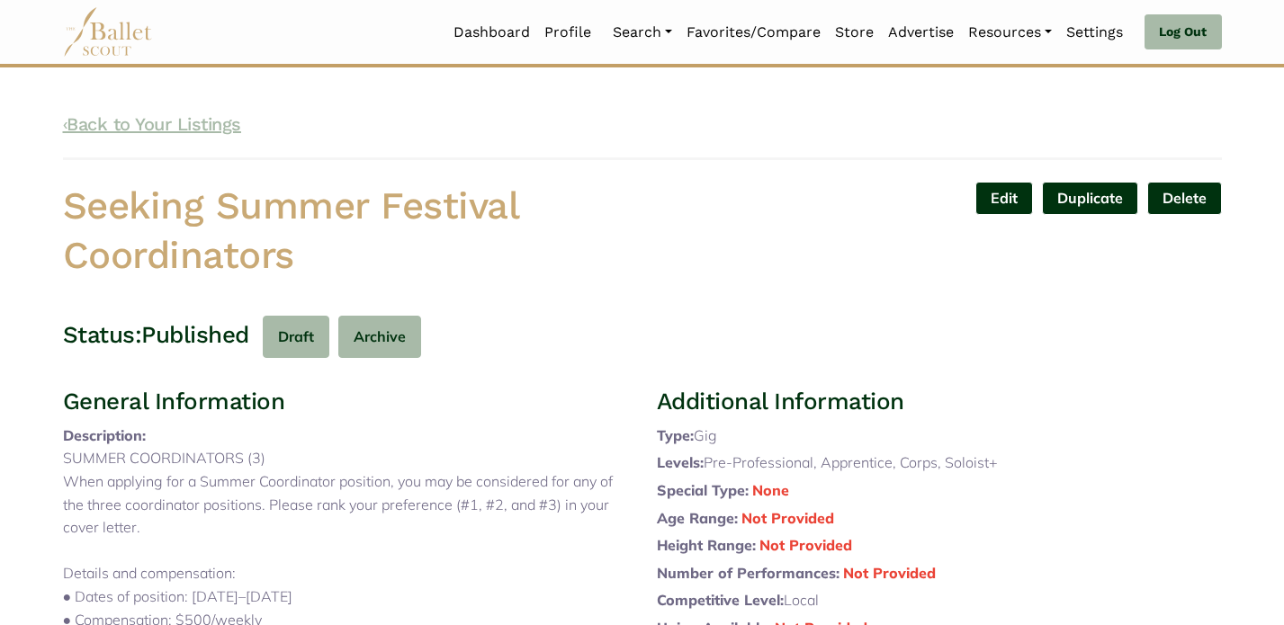
click at [161, 122] on link "‹ Back to Your Listings" at bounding box center [152, 124] width 178 height 22
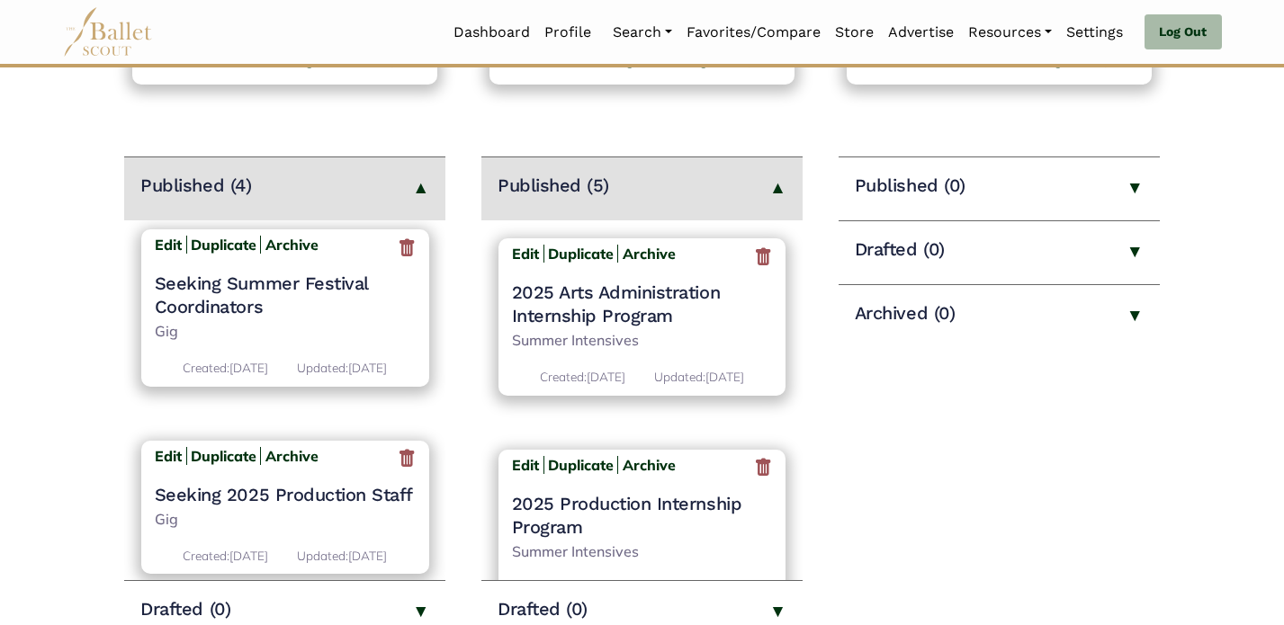
scroll to position [6, 0]
click at [287, 253] on b "Archive" at bounding box center [291, 247] width 53 height 18
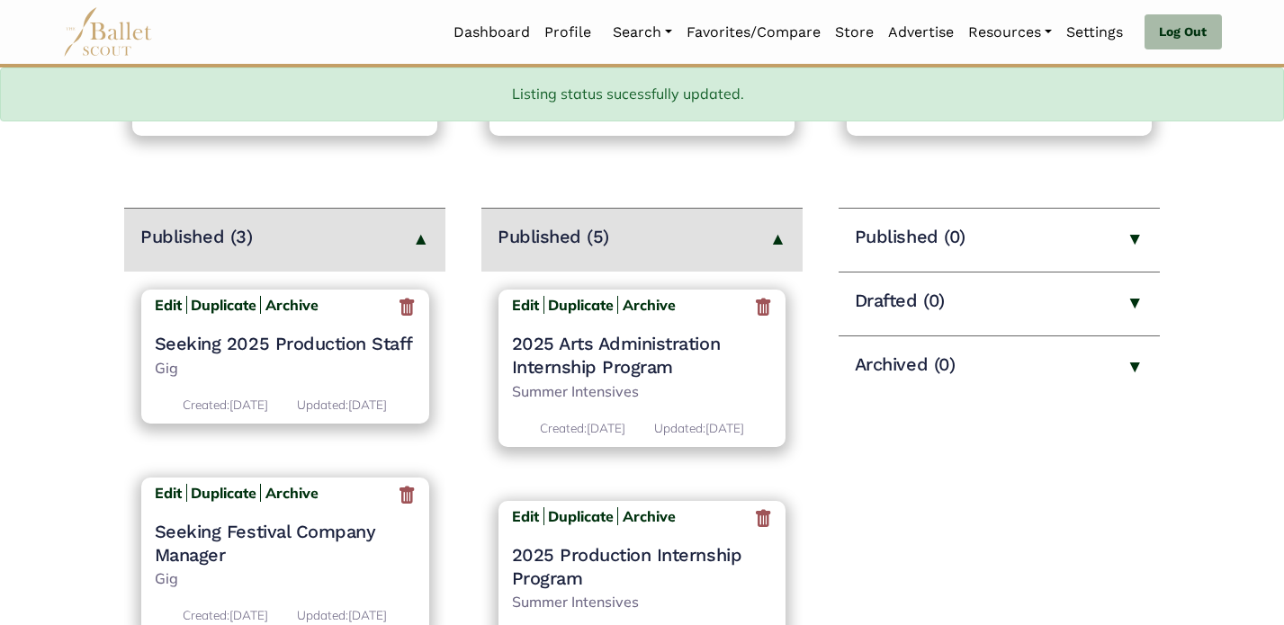
click at [285, 342] on h4 "Seeking 2025 Production Staff" at bounding box center [285, 343] width 261 height 23
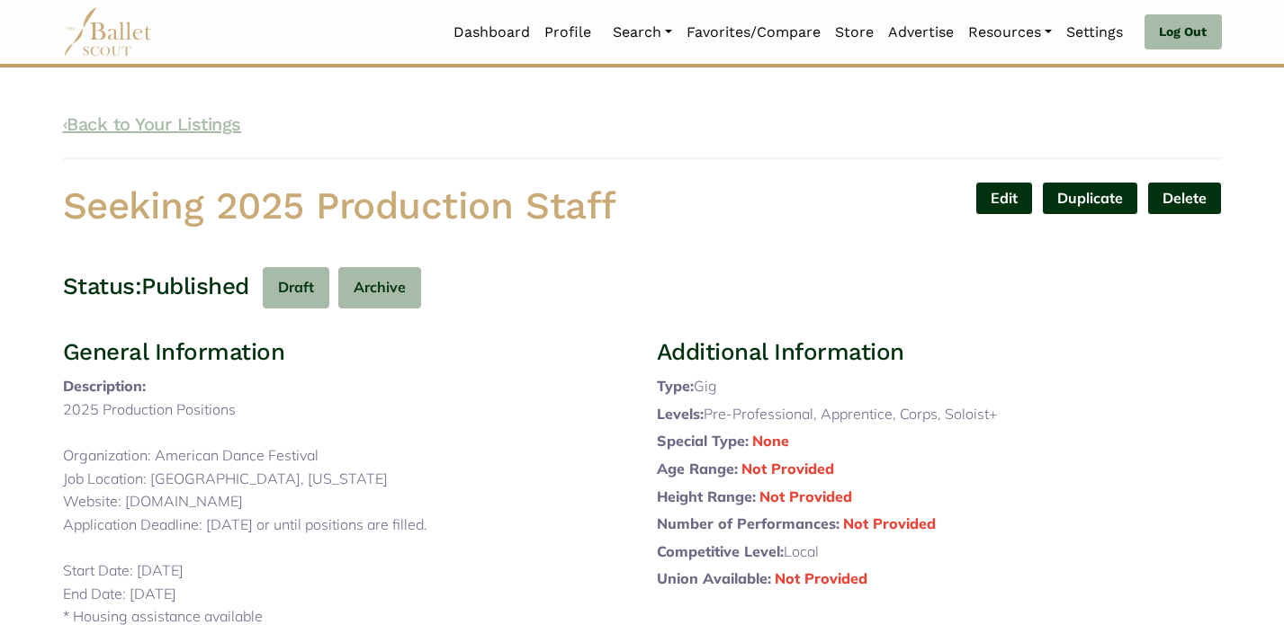
click at [141, 128] on link "‹ Back to Your Listings" at bounding box center [152, 124] width 178 height 22
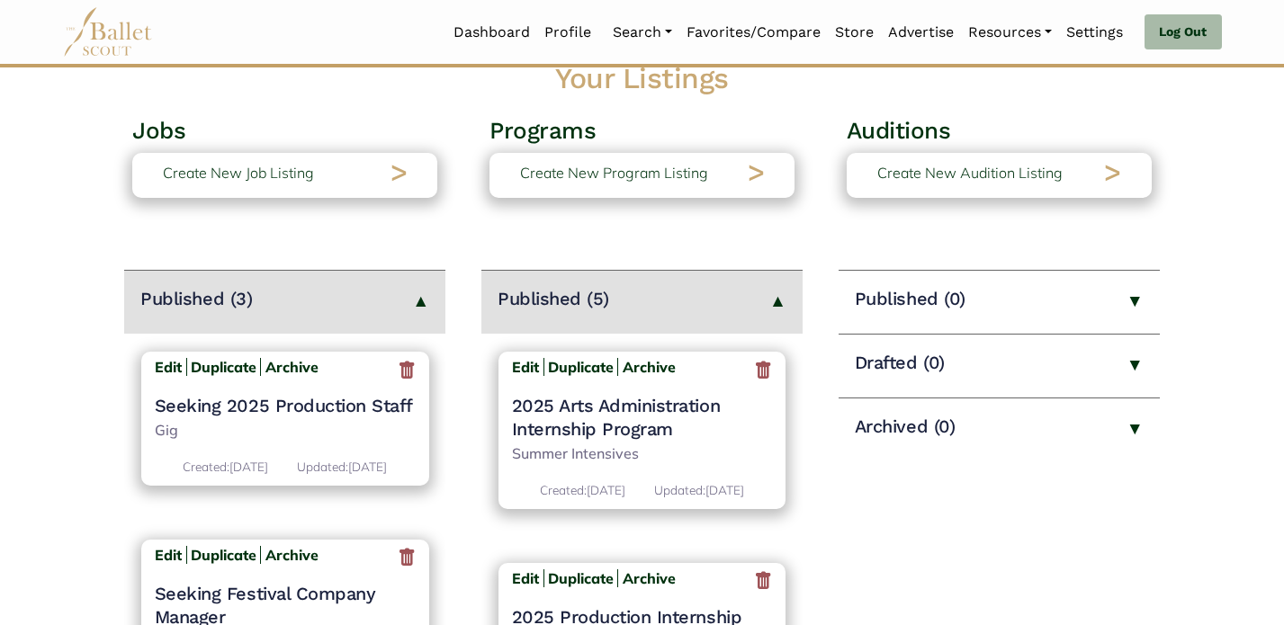
scroll to position [86, 0]
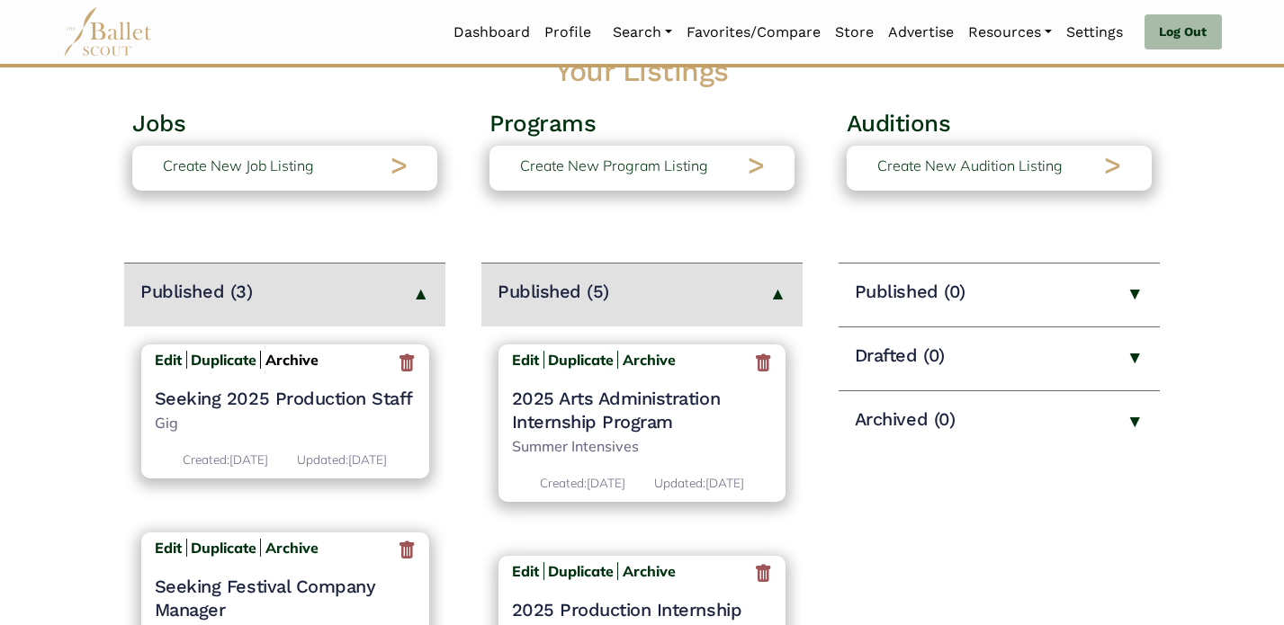
click at [296, 363] on b "Archive" at bounding box center [291, 360] width 53 height 18
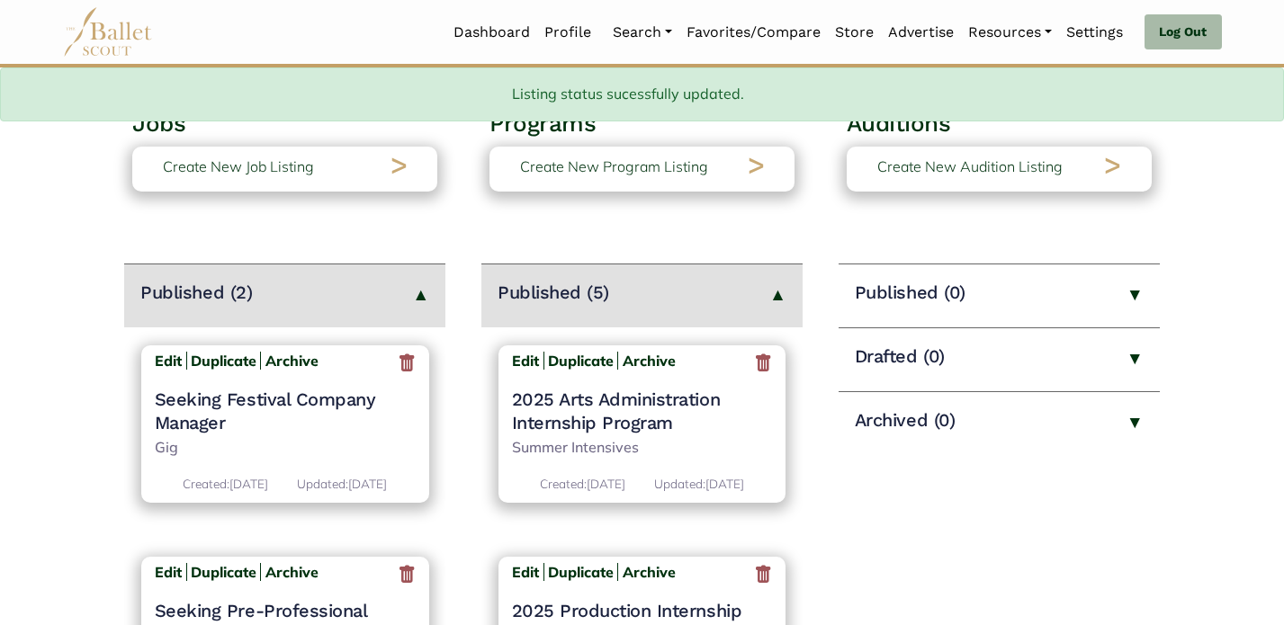
scroll to position [197, 0]
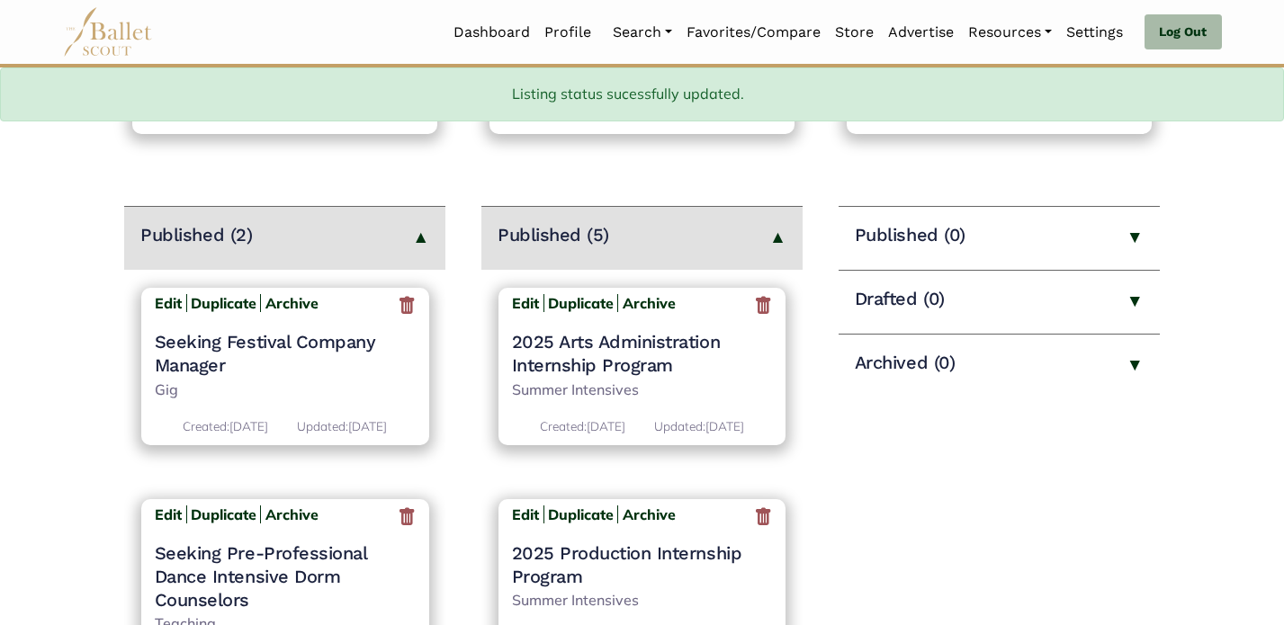
click at [211, 345] on h4 "Seeking Festival Company Manager" at bounding box center [285, 353] width 261 height 47
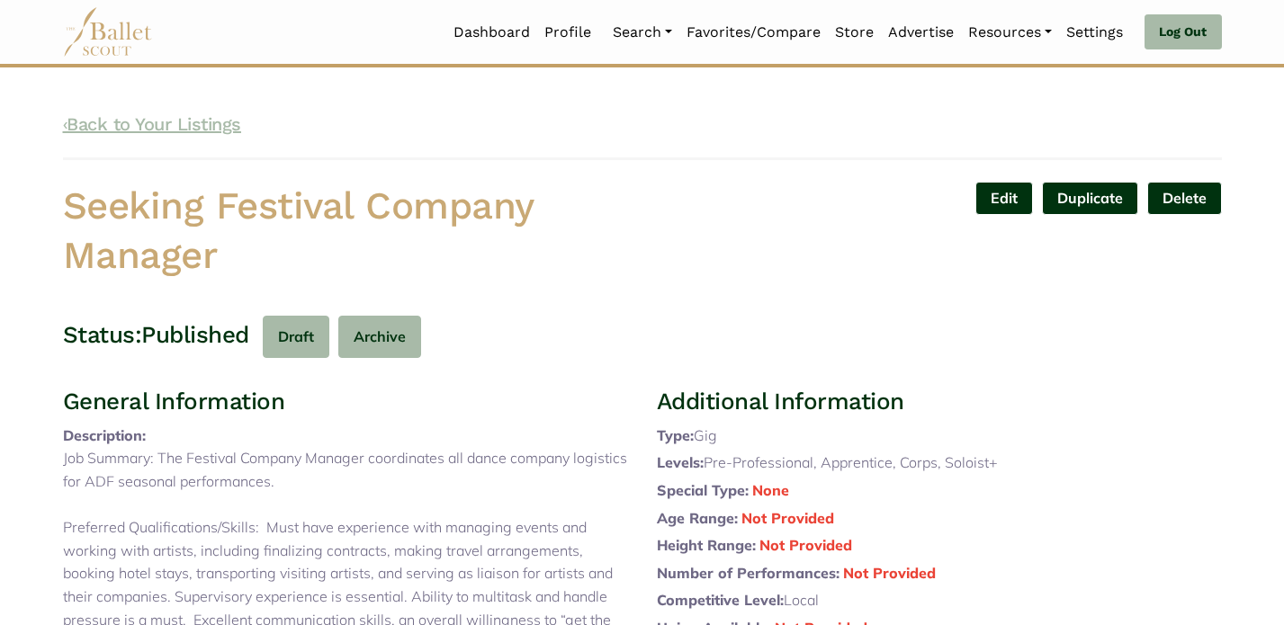
click at [136, 123] on link "‹ Back to Your Listings" at bounding box center [152, 124] width 178 height 22
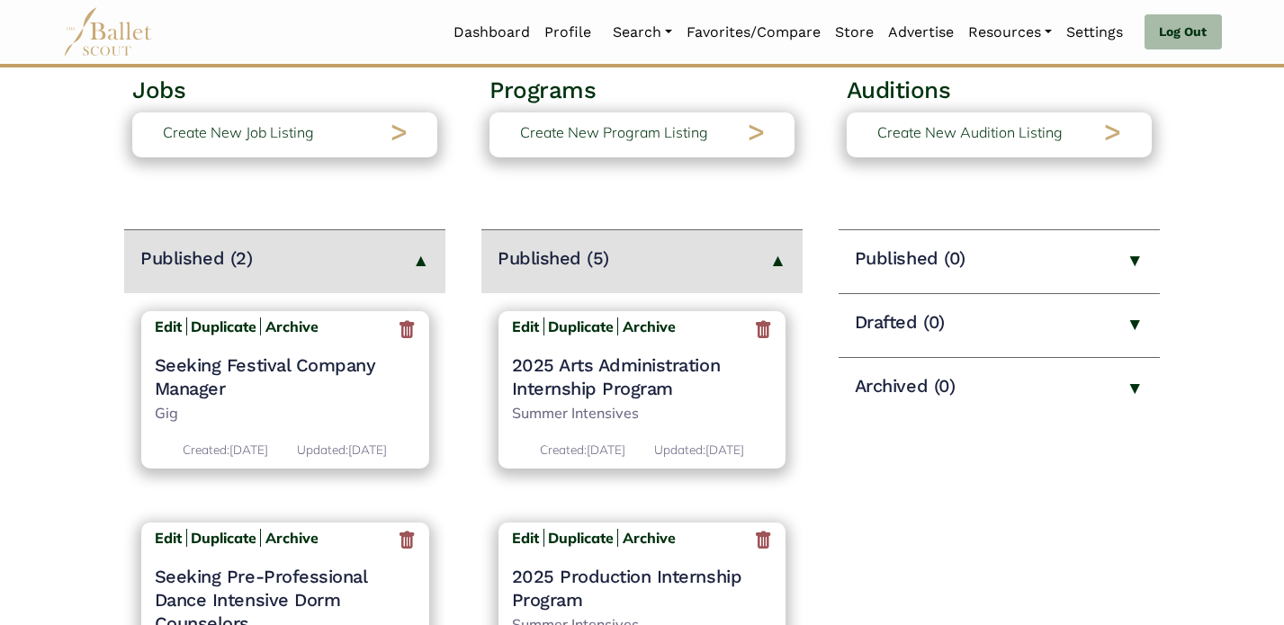
scroll to position [121, 0]
click at [304, 320] on b "Archive" at bounding box center [291, 326] width 53 height 18
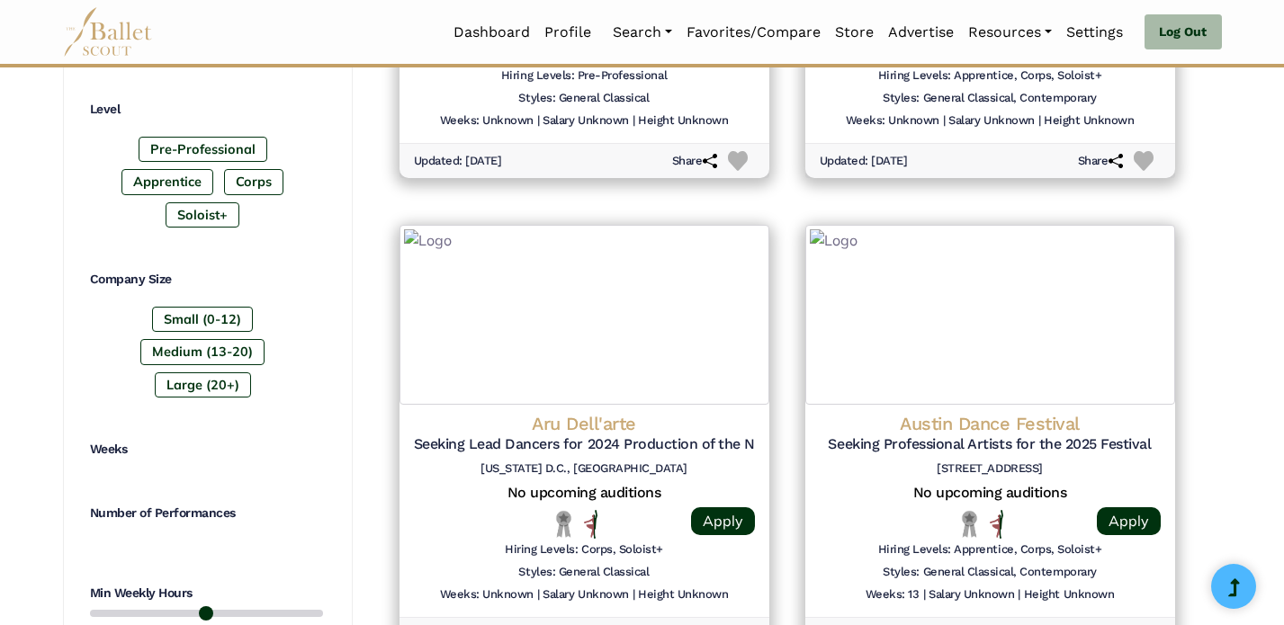
type input "******"
type input "*****"
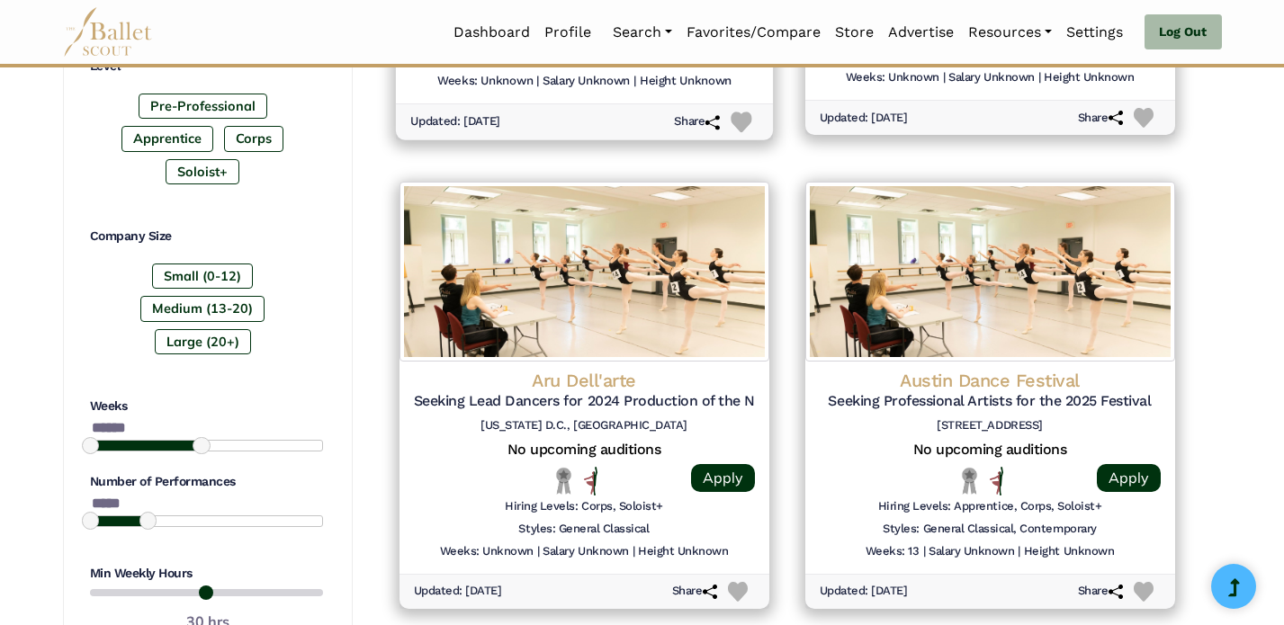
scroll to position [1228, 0]
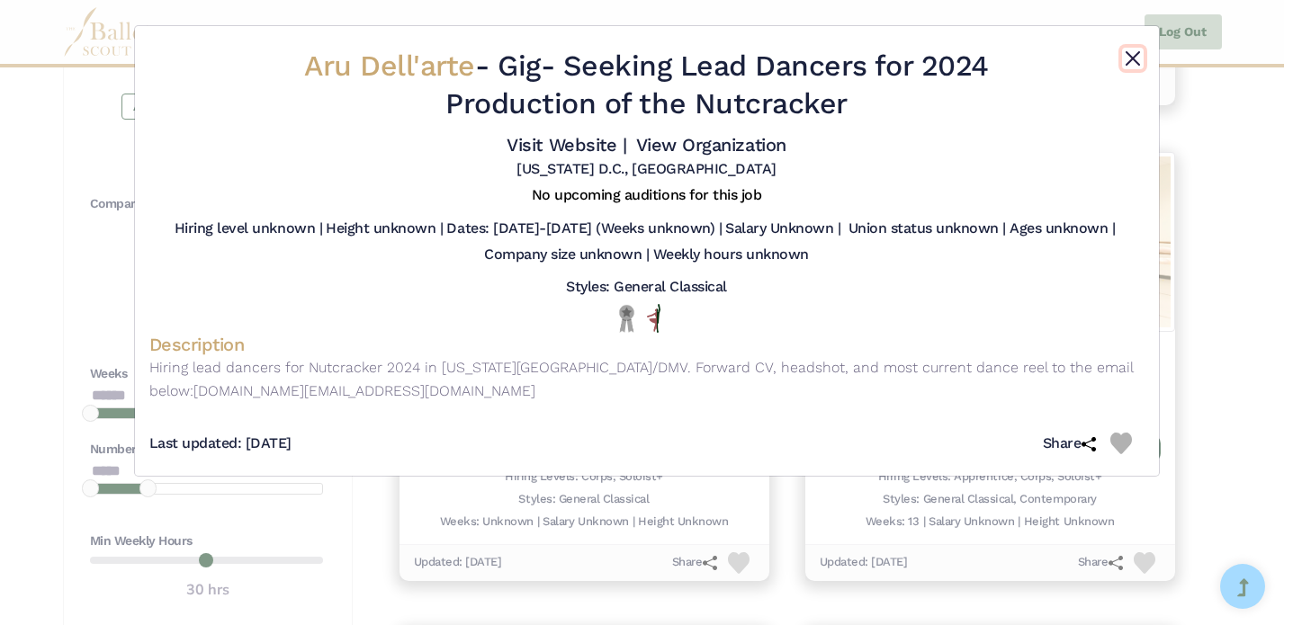
click at [1132, 54] on button "Close" at bounding box center [1133, 59] width 22 height 22
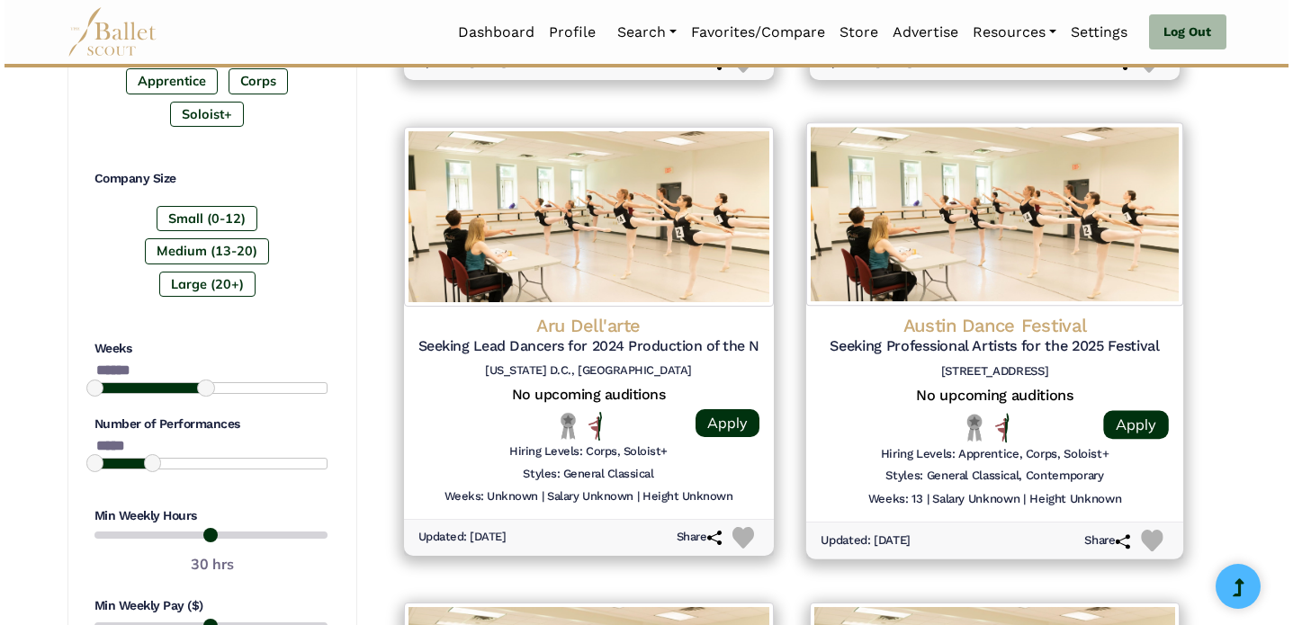
scroll to position [1254, 0]
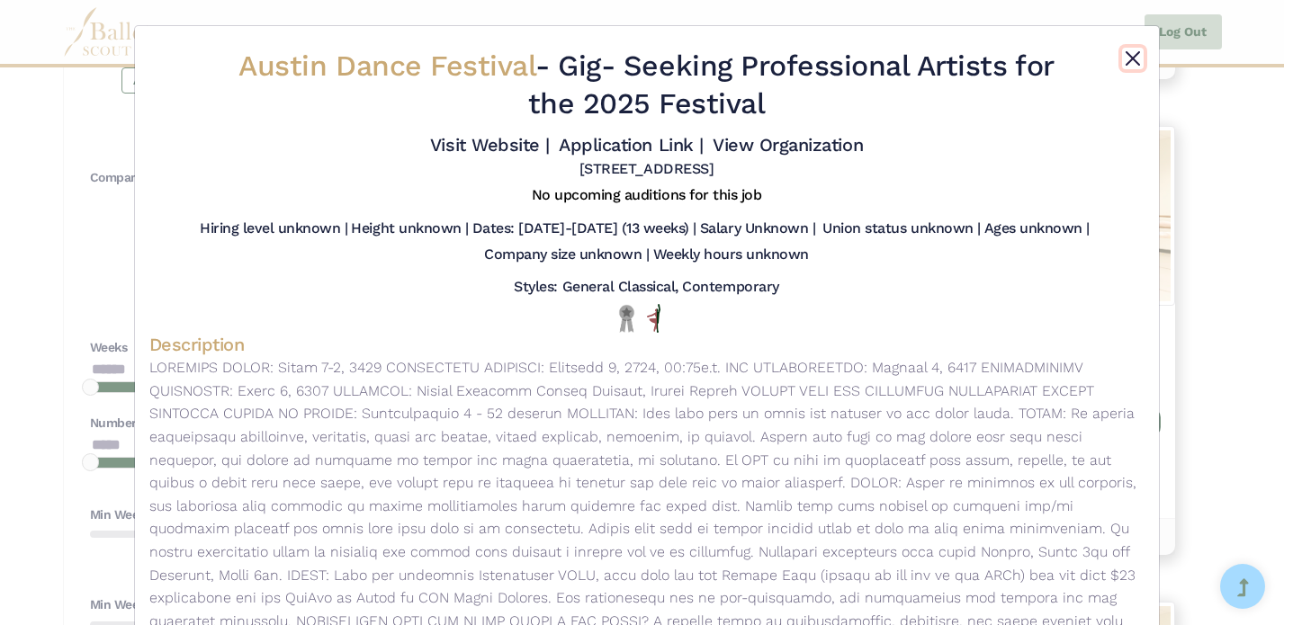
click at [1130, 60] on button "Close" at bounding box center [1133, 59] width 22 height 22
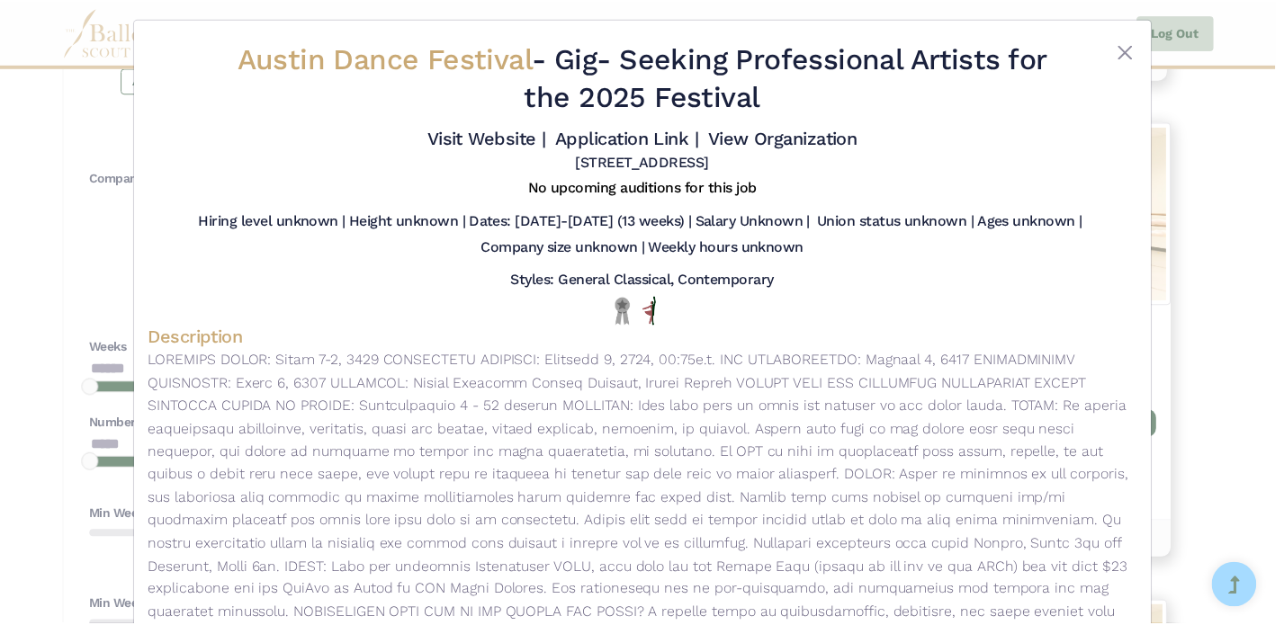
scroll to position [6, 0]
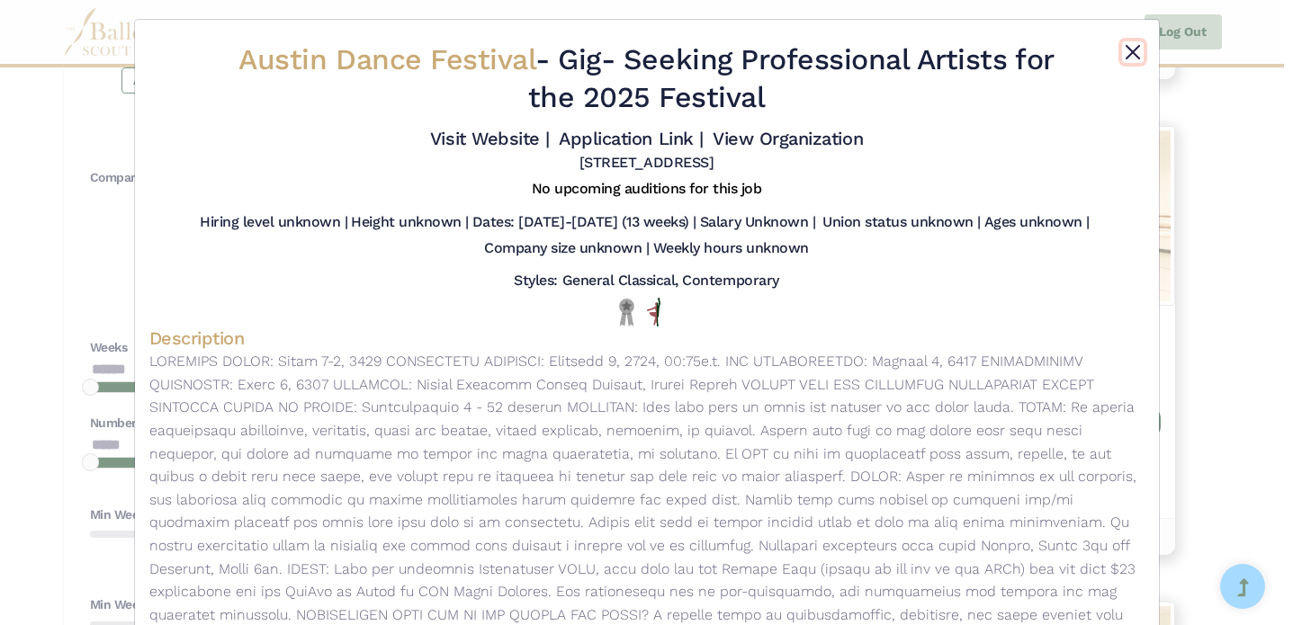
click at [1129, 49] on button "Close" at bounding box center [1133, 52] width 22 height 22
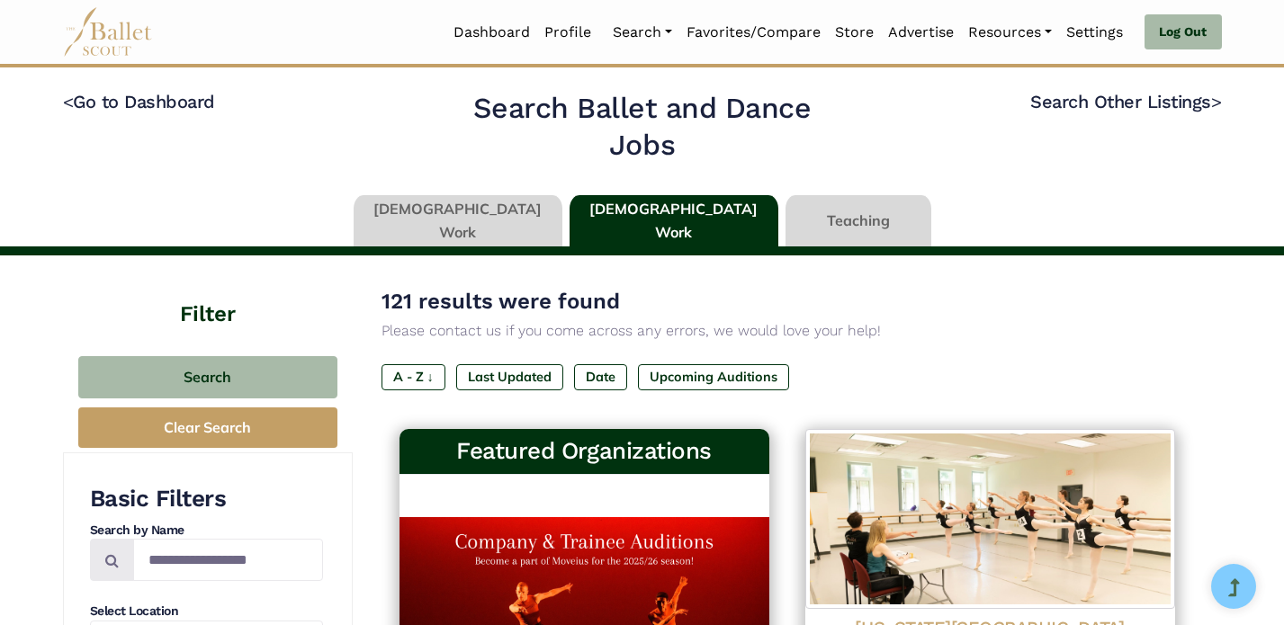
scroll to position [0, 0]
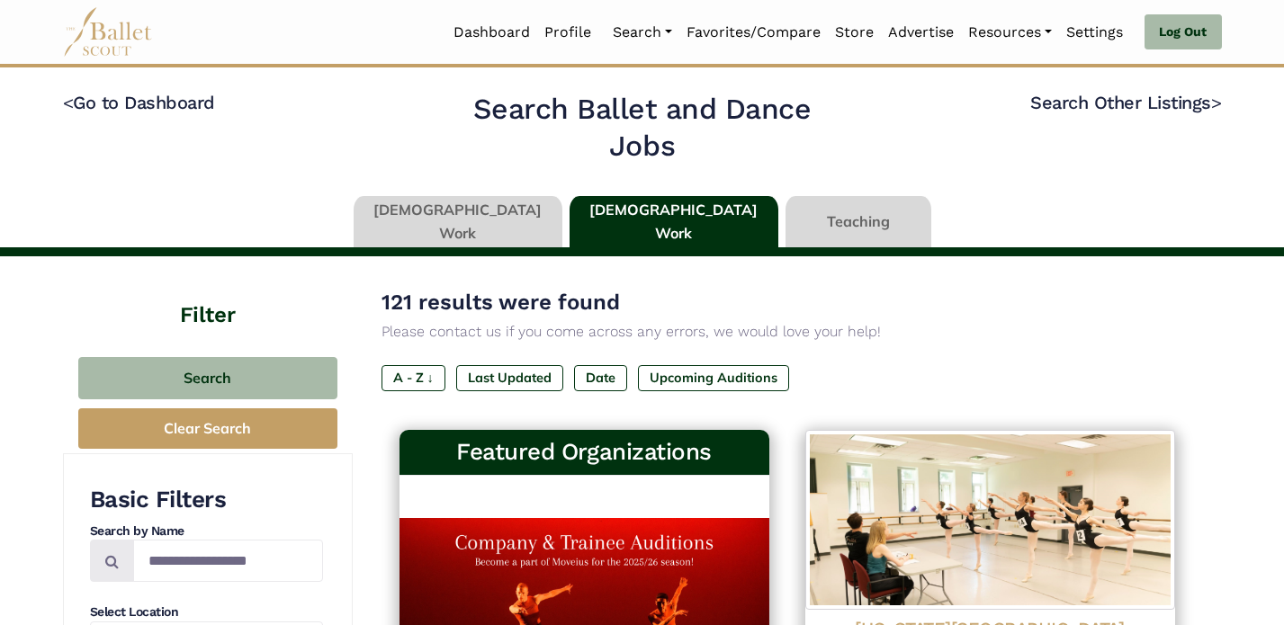
click at [94, 39] on img at bounding box center [108, 31] width 90 height 49
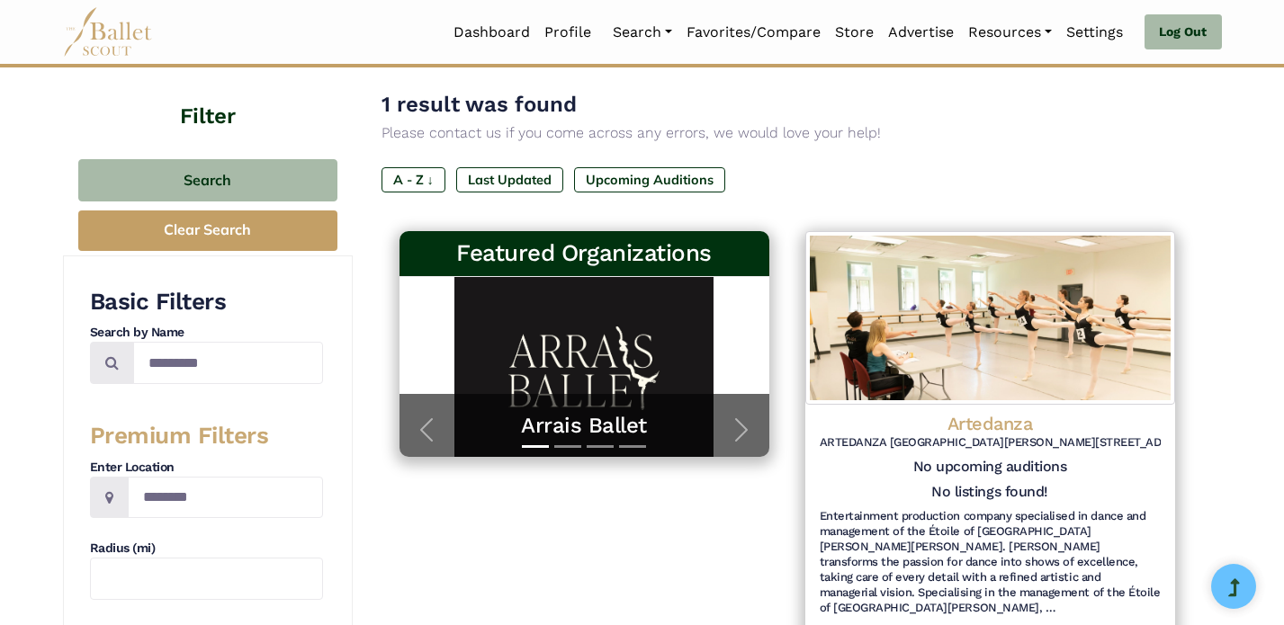
scroll to position [124, 0]
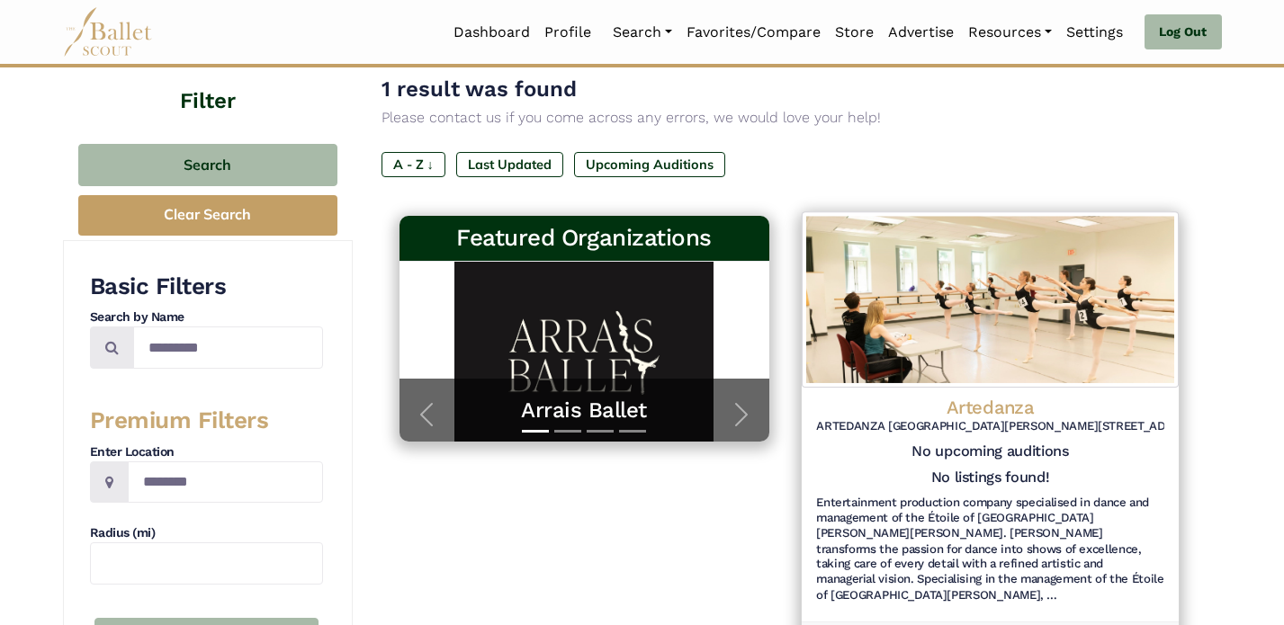
click at [972, 398] on h4 "Artedanza" at bounding box center [990, 408] width 348 height 24
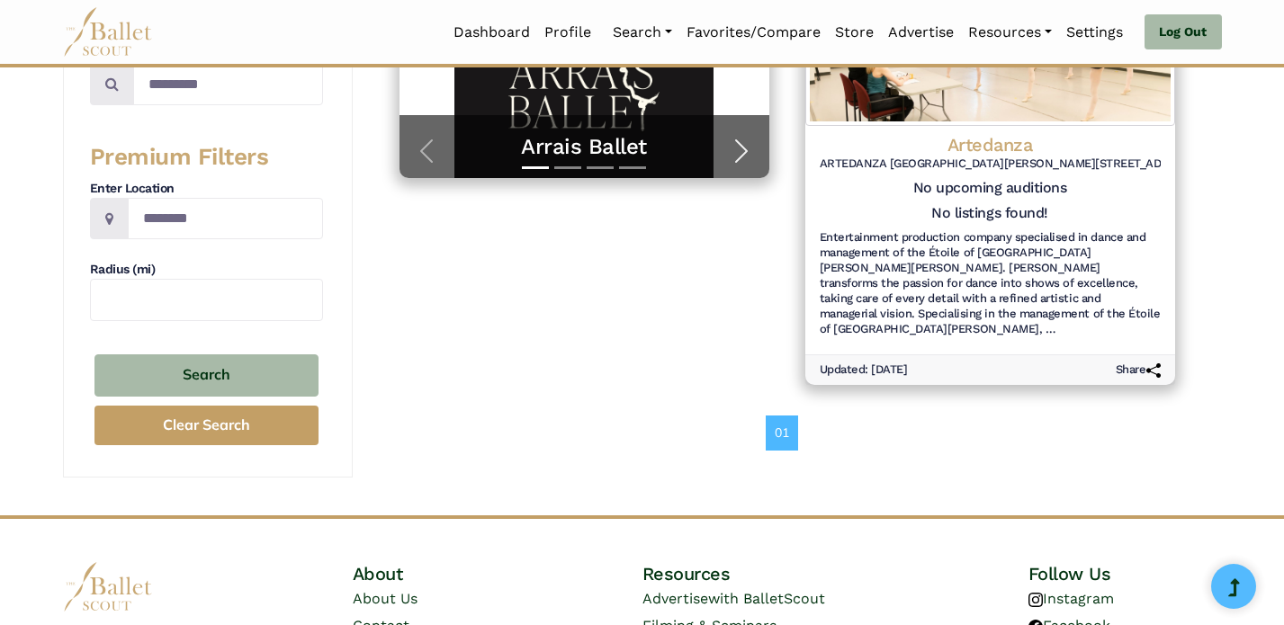
scroll to position [0, 0]
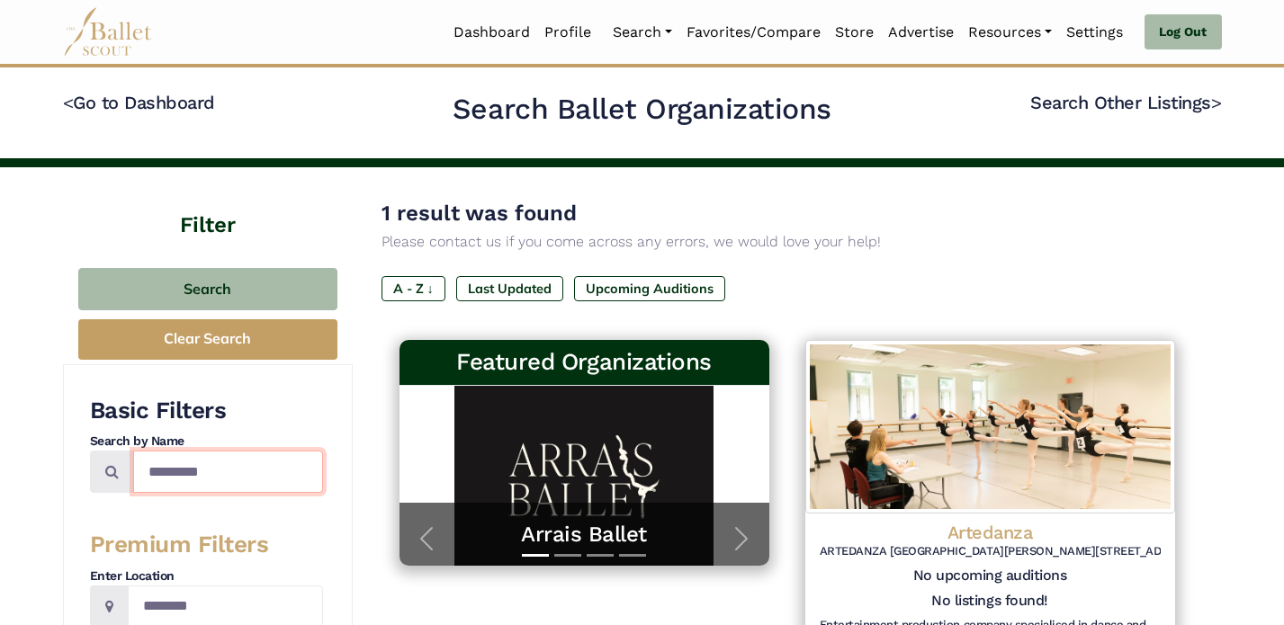
click at [231, 470] on input "*********" at bounding box center [228, 472] width 190 height 42
type input "********"
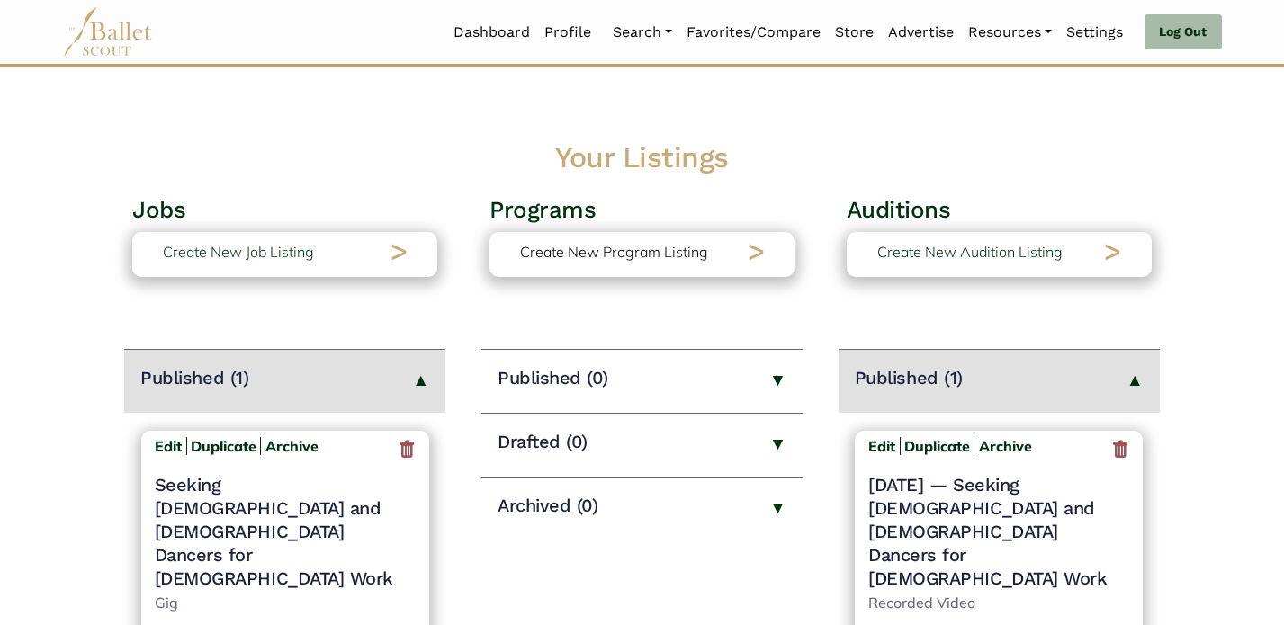
scroll to position [74, 0]
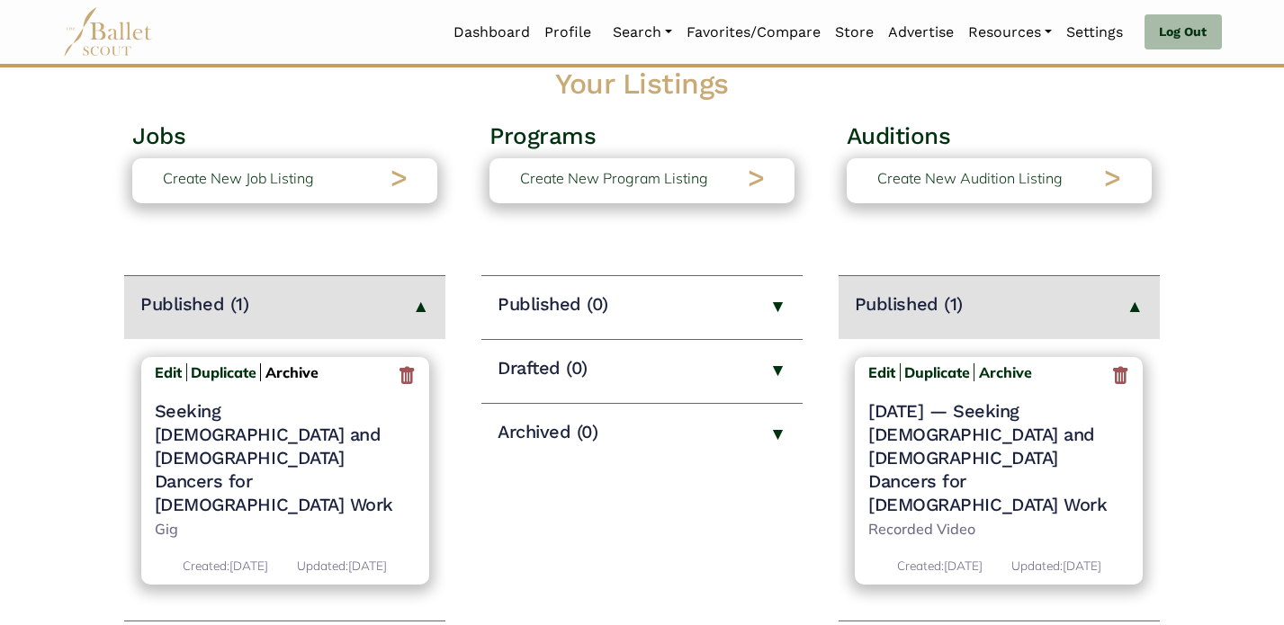
click at [299, 373] on b "Archive" at bounding box center [291, 372] width 53 height 18
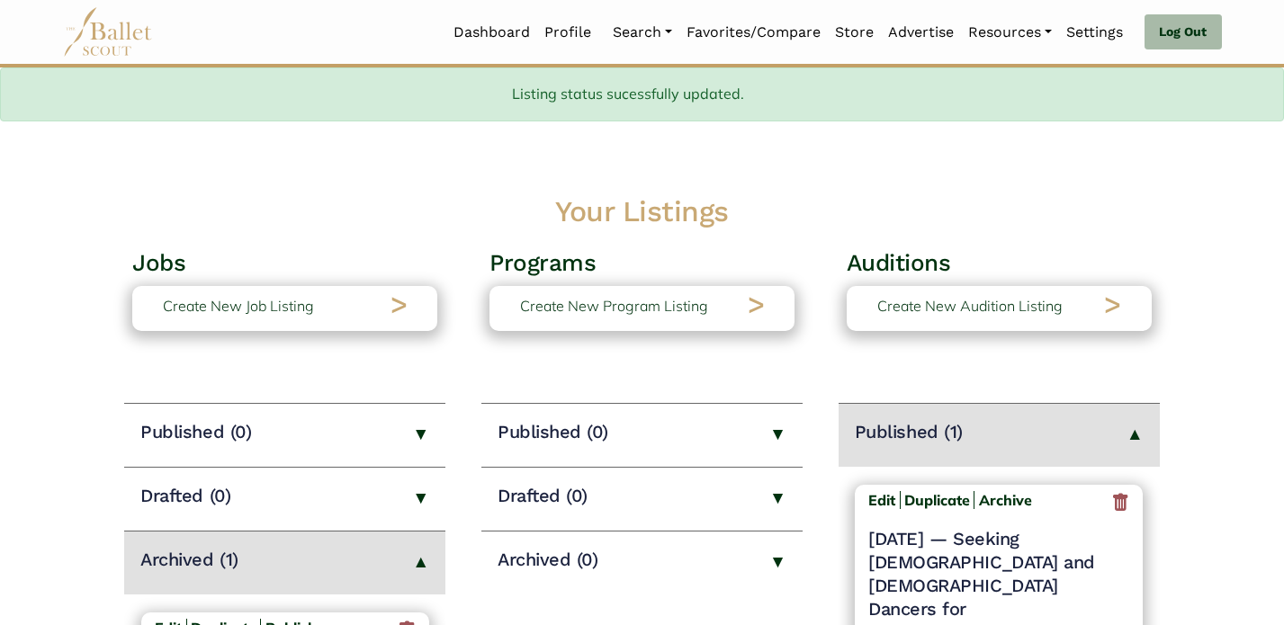
scroll to position [127, 0]
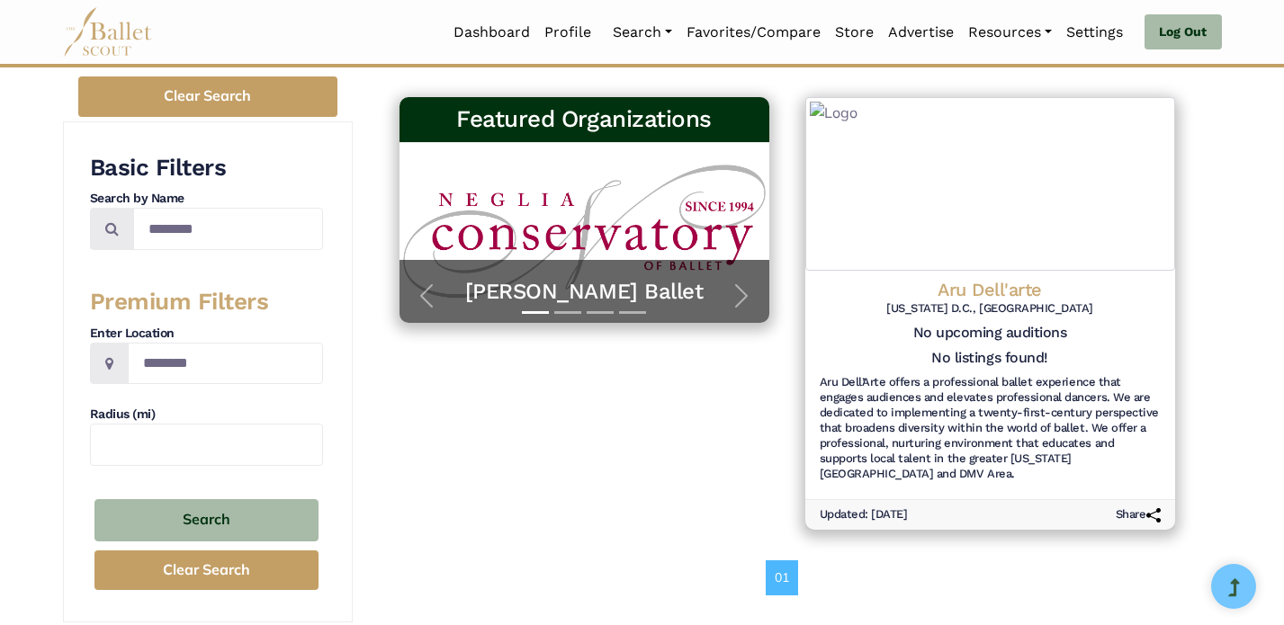
scroll to position [247, 0]
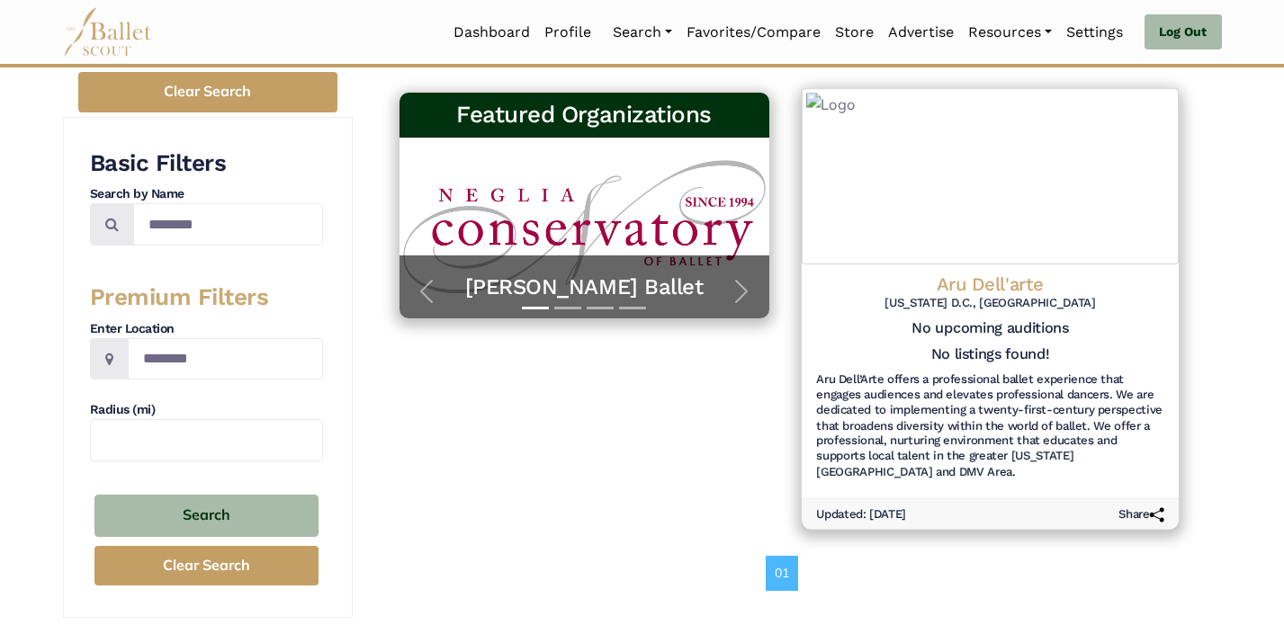
click at [973, 284] on h4 "Aru Dell'arte" at bounding box center [990, 285] width 348 height 24
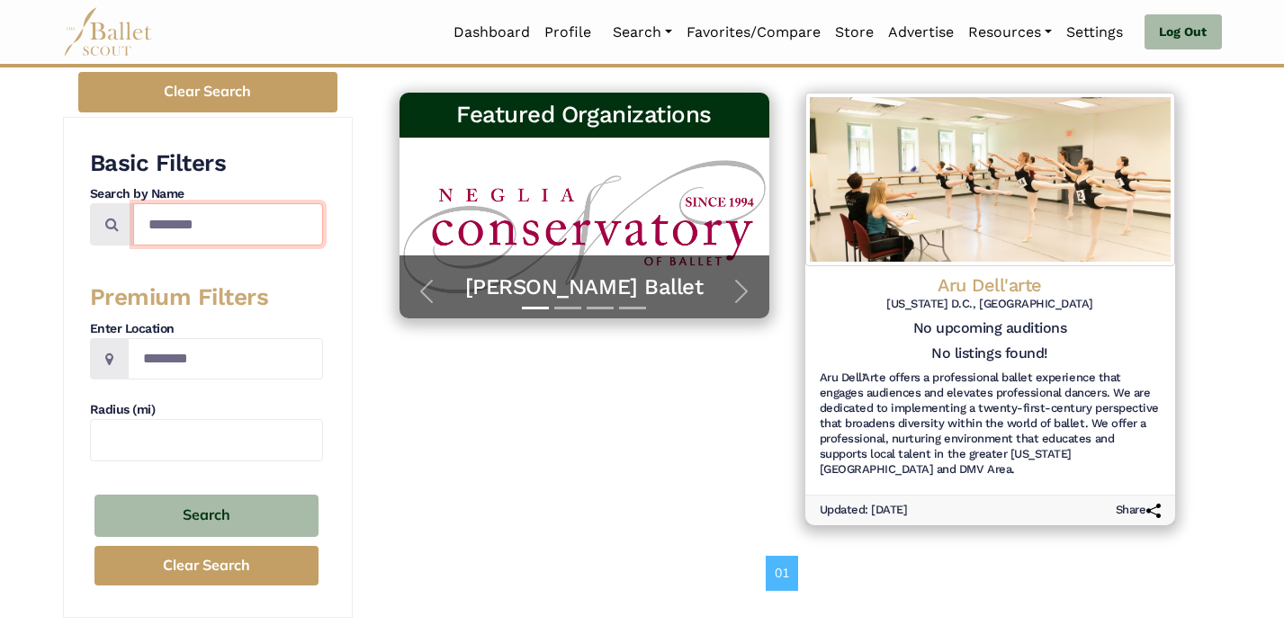
drag, startPoint x: 224, startPoint y: 226, endPoint x: 110, endPoint y: 222, distance: 114.3
click at [110, 222] on div "********" at bounding box center [206, 224] width 233 height 42
type input "**********"
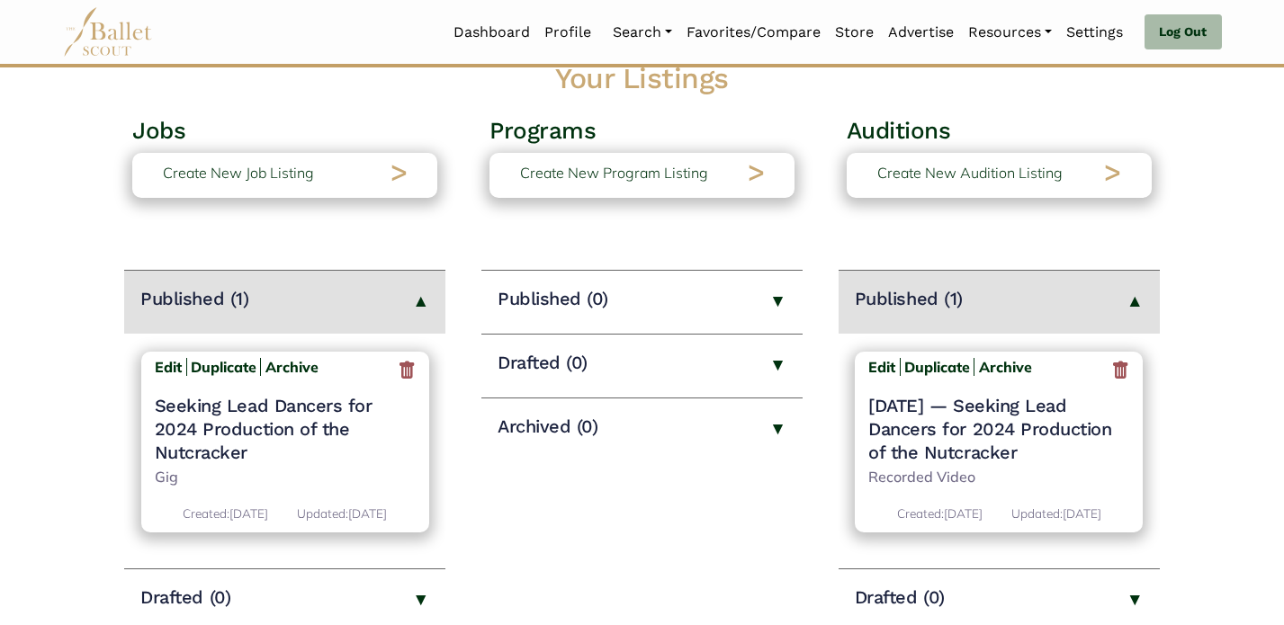
scroll to position [80, 0]
click at [214, 416] on h4 "Seeking Lead Dancers for 2024 Production of the Nutcracker" at bounding box center [285, 428] width 261 height 70
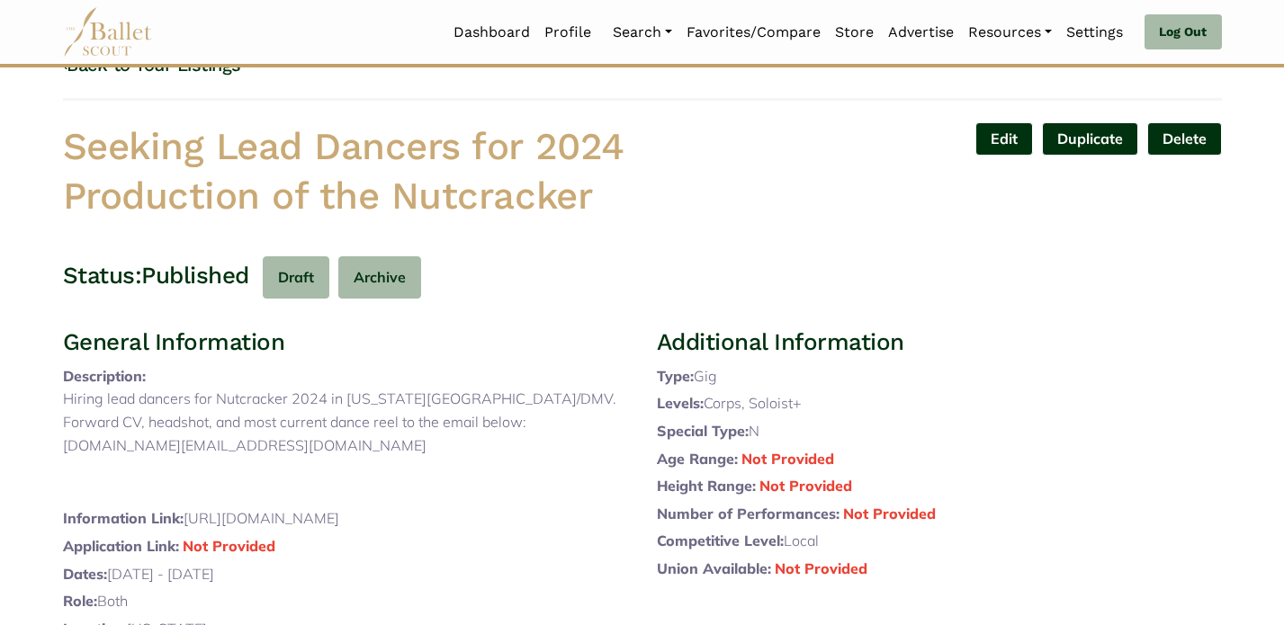
scroll to position [62, 0]
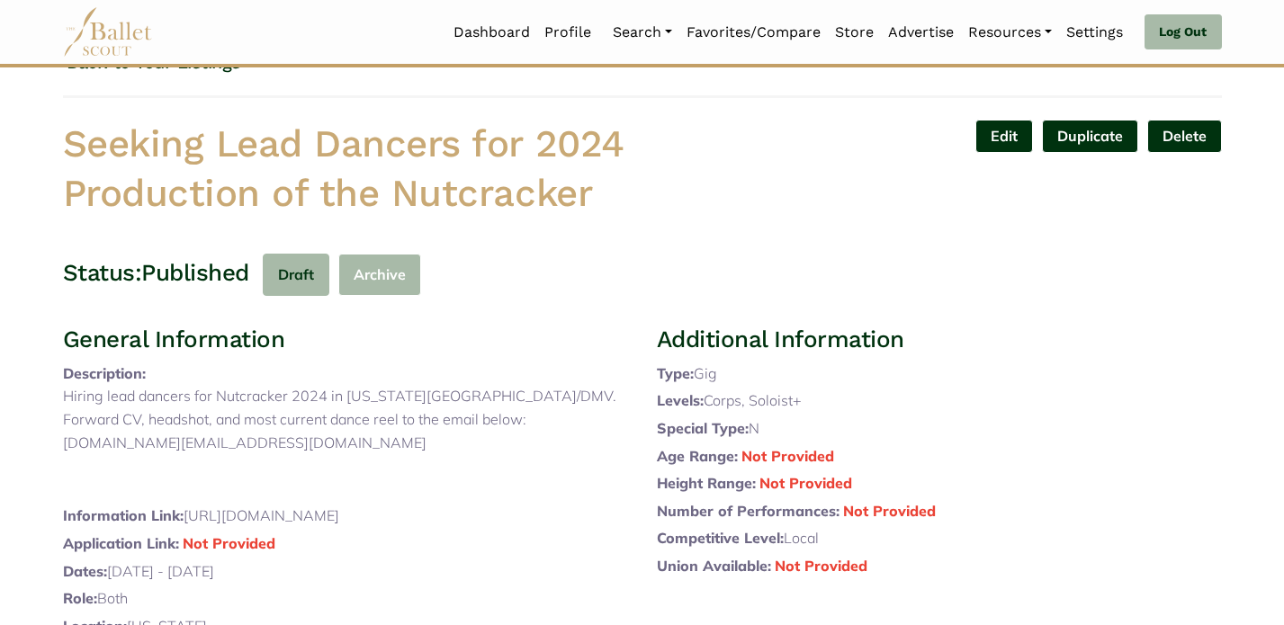
click at [411, 274] on button "Archive" at bounding box center [379, 275] width 83 height 42
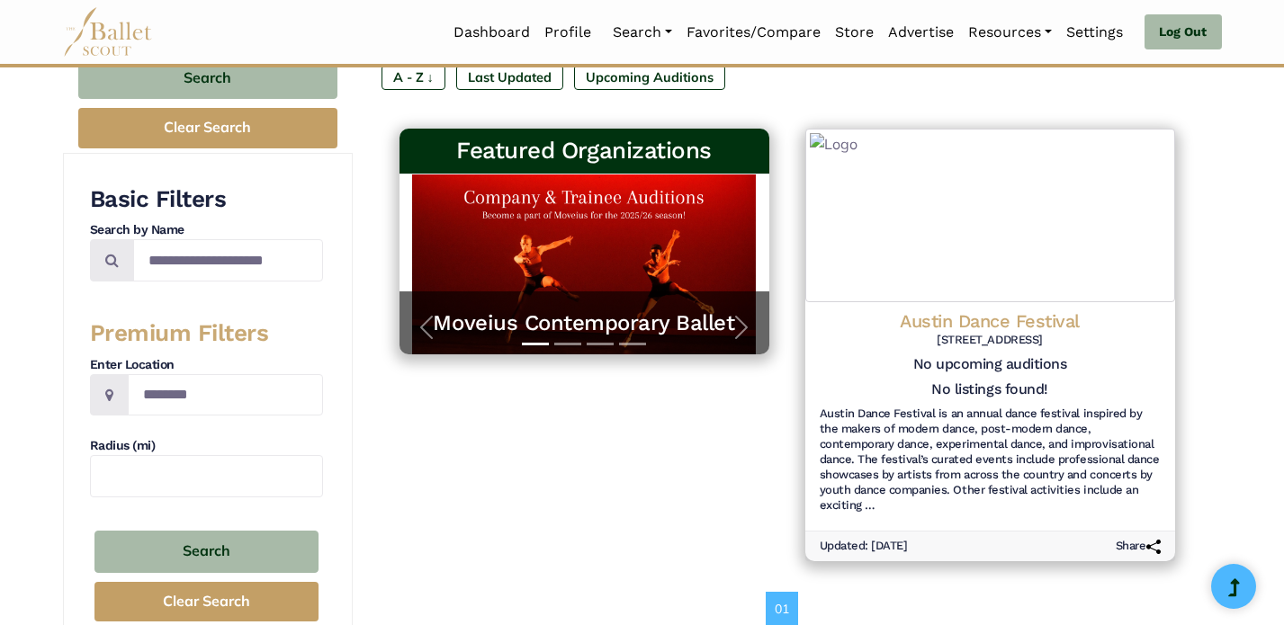
scroll to position [258, 0]
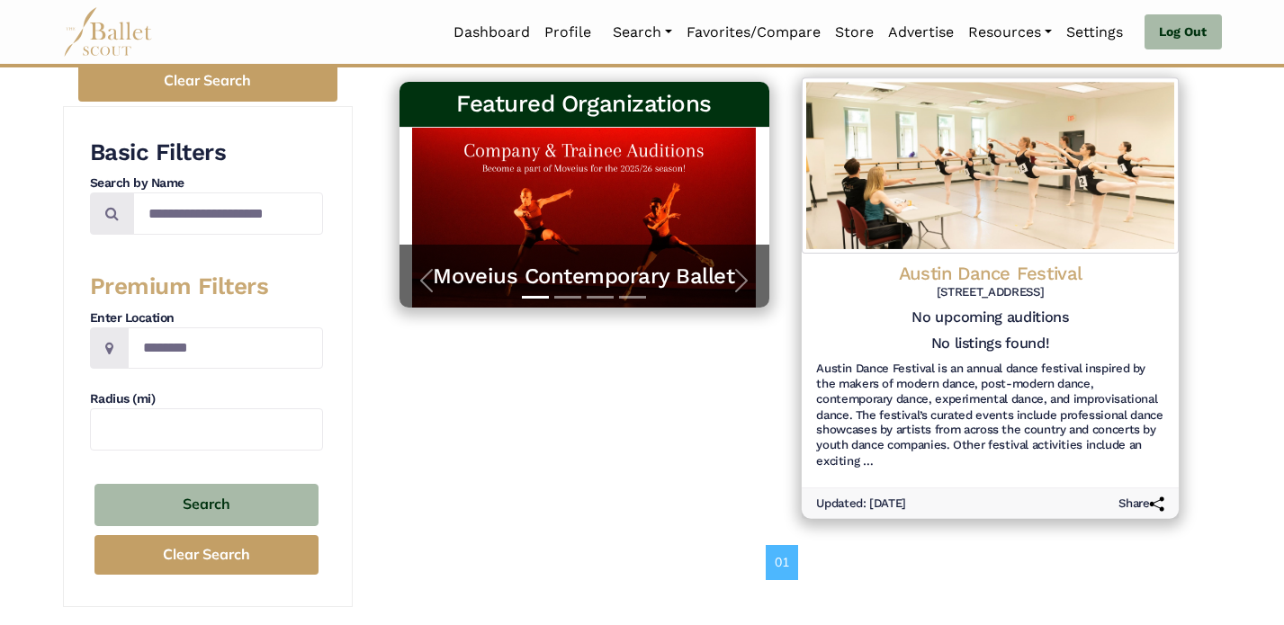
click at [911, 276] on h4 "Austin Dance Festival" at bounding box center [990, 274] width 348 height 24
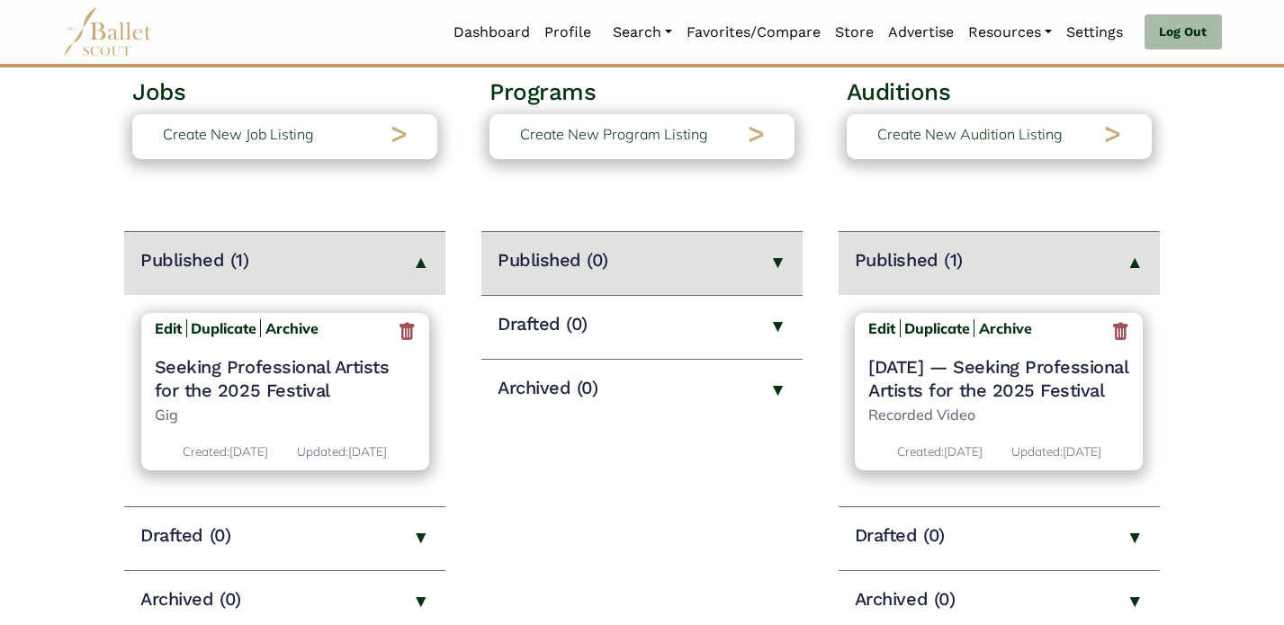
scroll to position [119, 0]
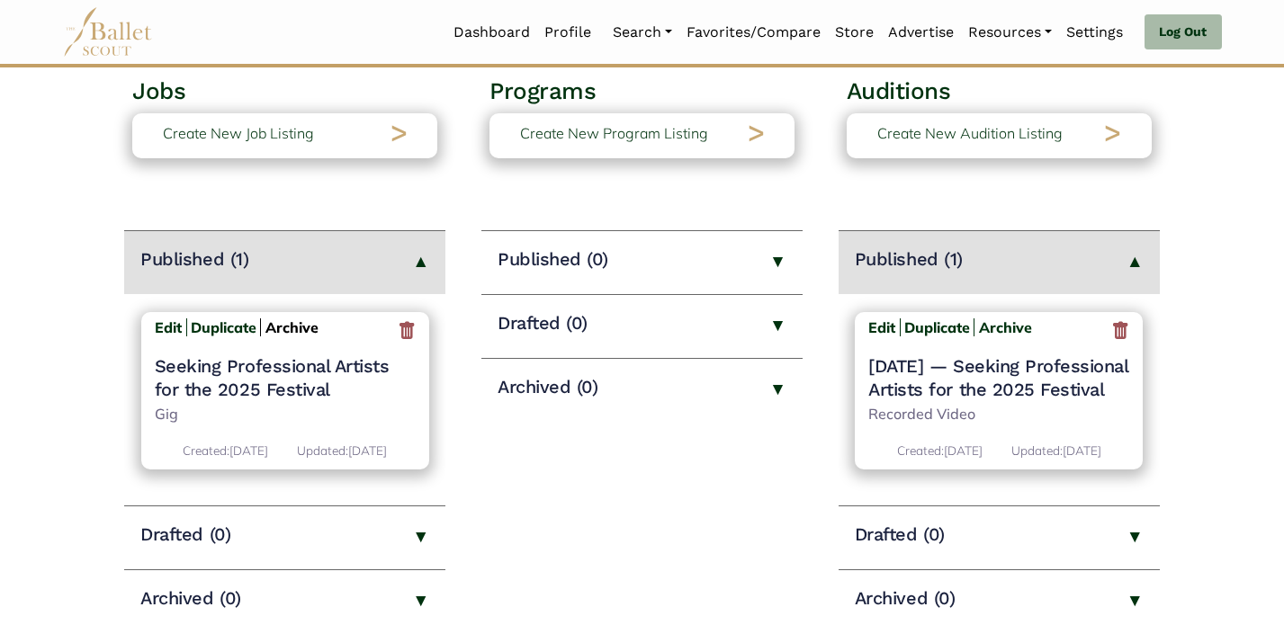
click at [289, 327] on b "Archive" at bounding box center [291, 328] width 53 height 18
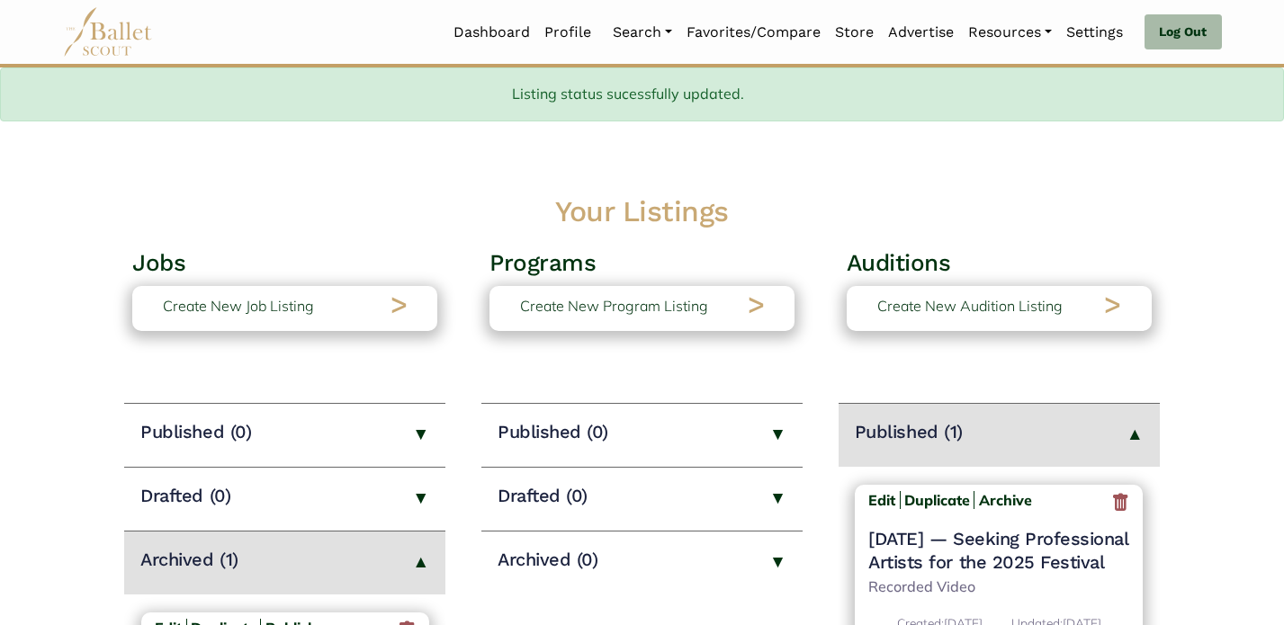
scroll to position [172, 0]
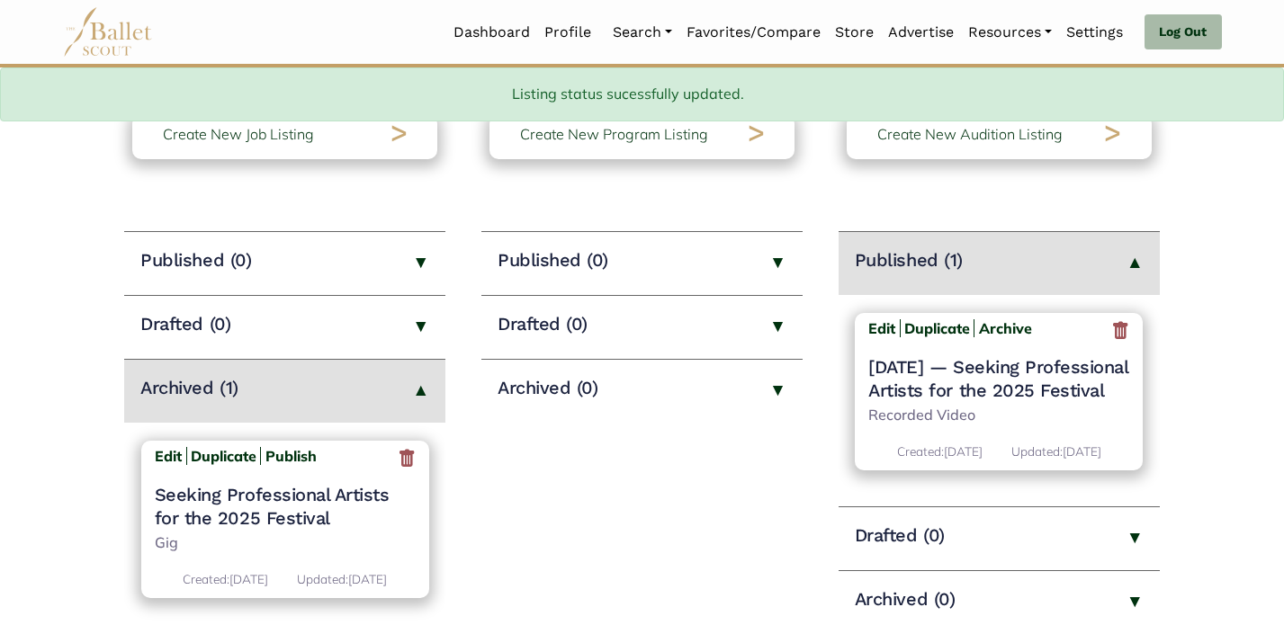
click at [234, 510] on h4 "Seeking Professional Artists for the 2025 Festival" at bounding box center [285, 506] width 261 height 47
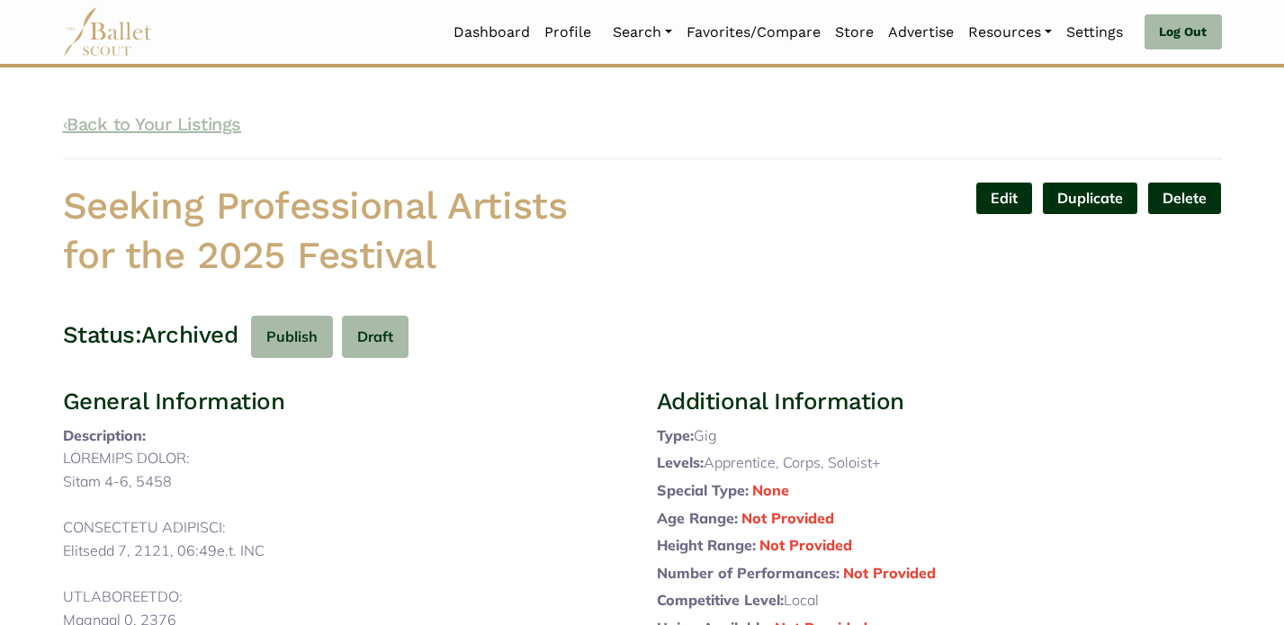
click at [121, 126] on link "‹ Back to Your Listings" at bounding box center [152, 124] width 178 height 22
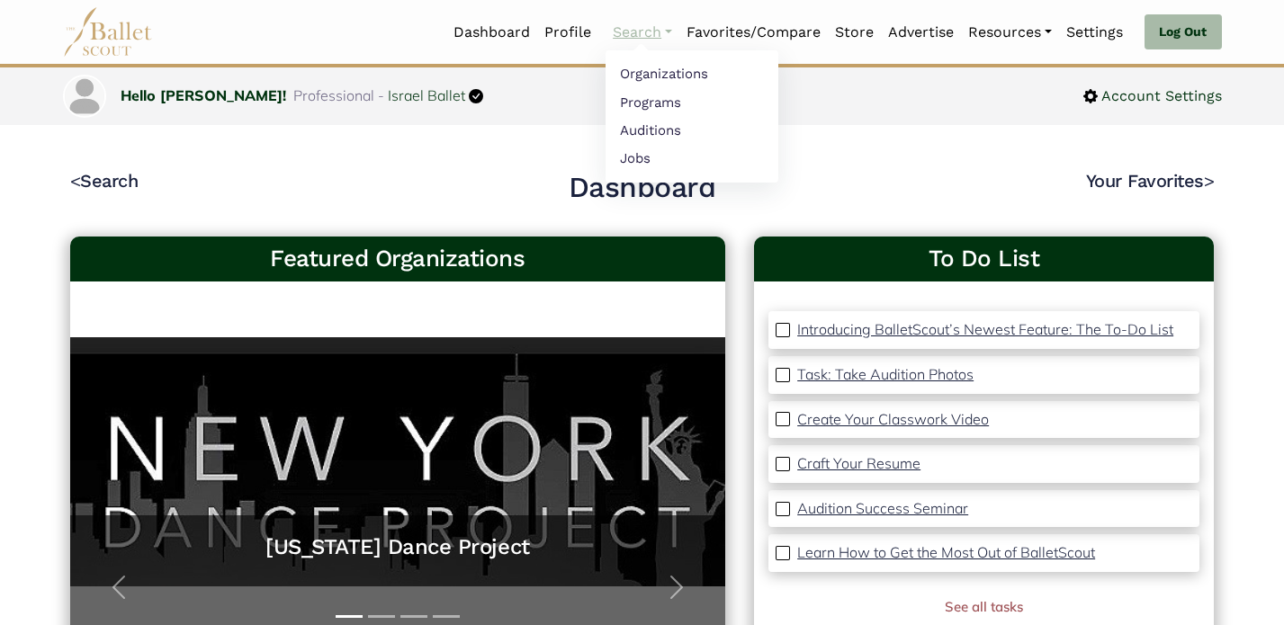
click at [609, 31] on link "Search" at bounding box center [643, 32] width 74 height 38
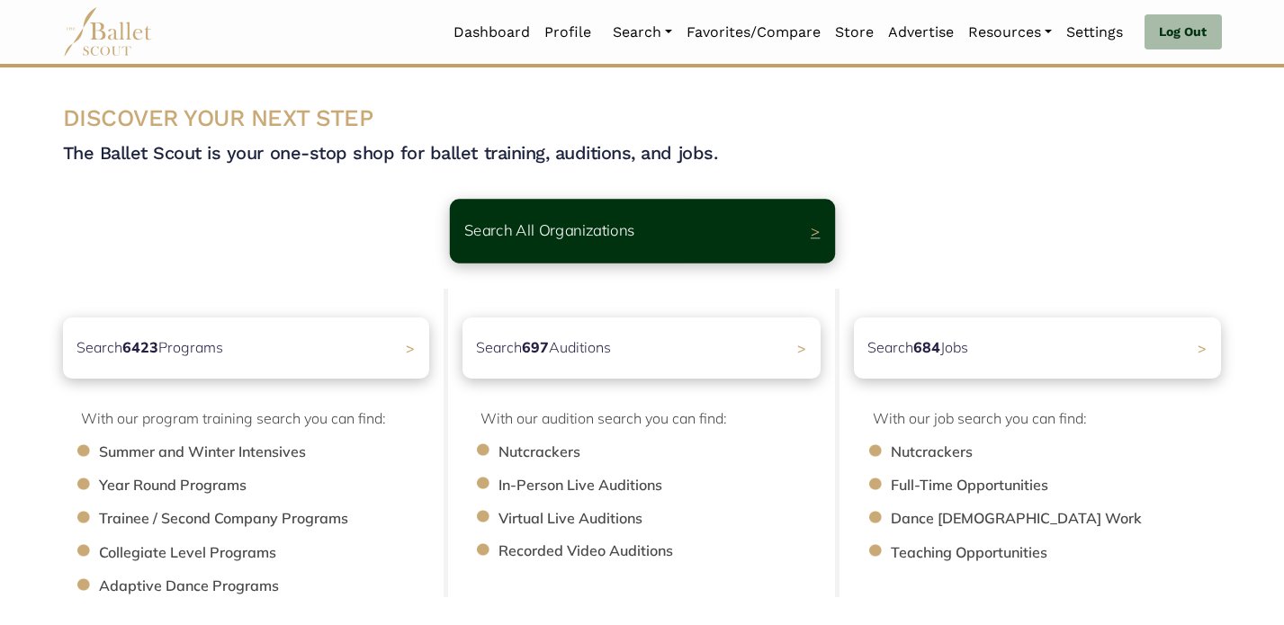
click at [606, 220] on p "Search All Organizations" at bounding box center [548, 231] width 171 height 24
